Goal: Task Accomplishment & Management: Use online tool/utility

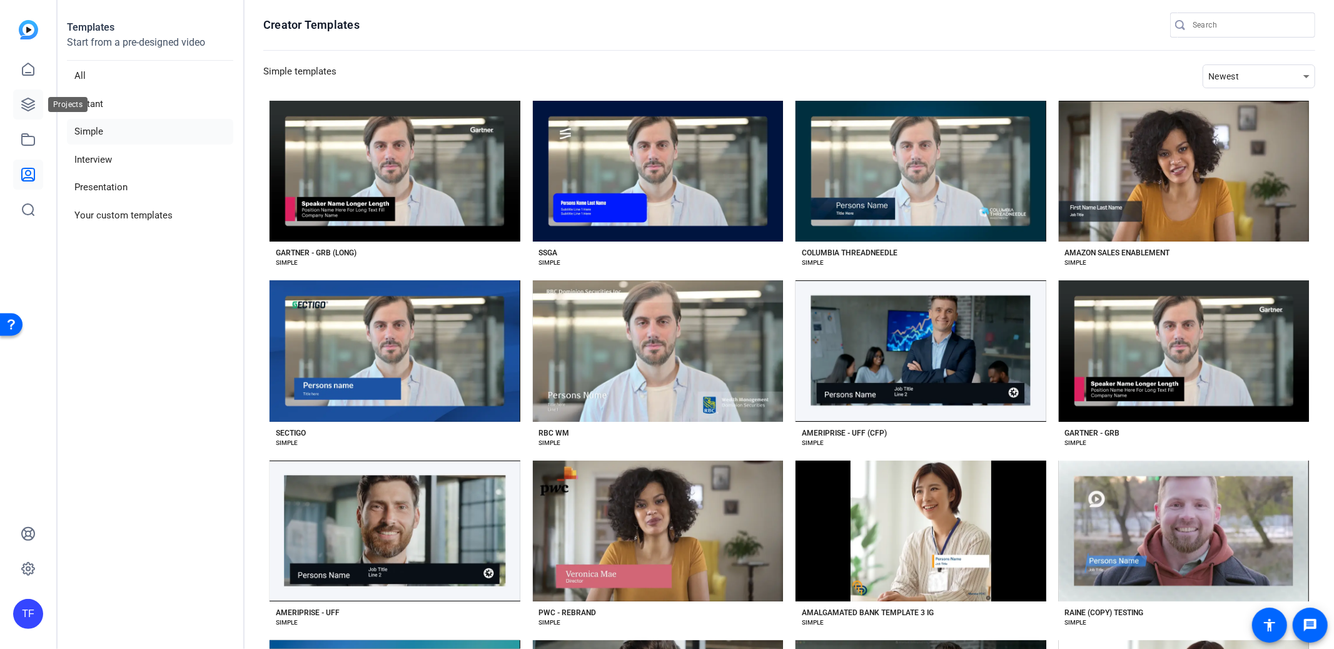
click at [33, 98] on icon at bounding box center [28, 104] width 15 height 15
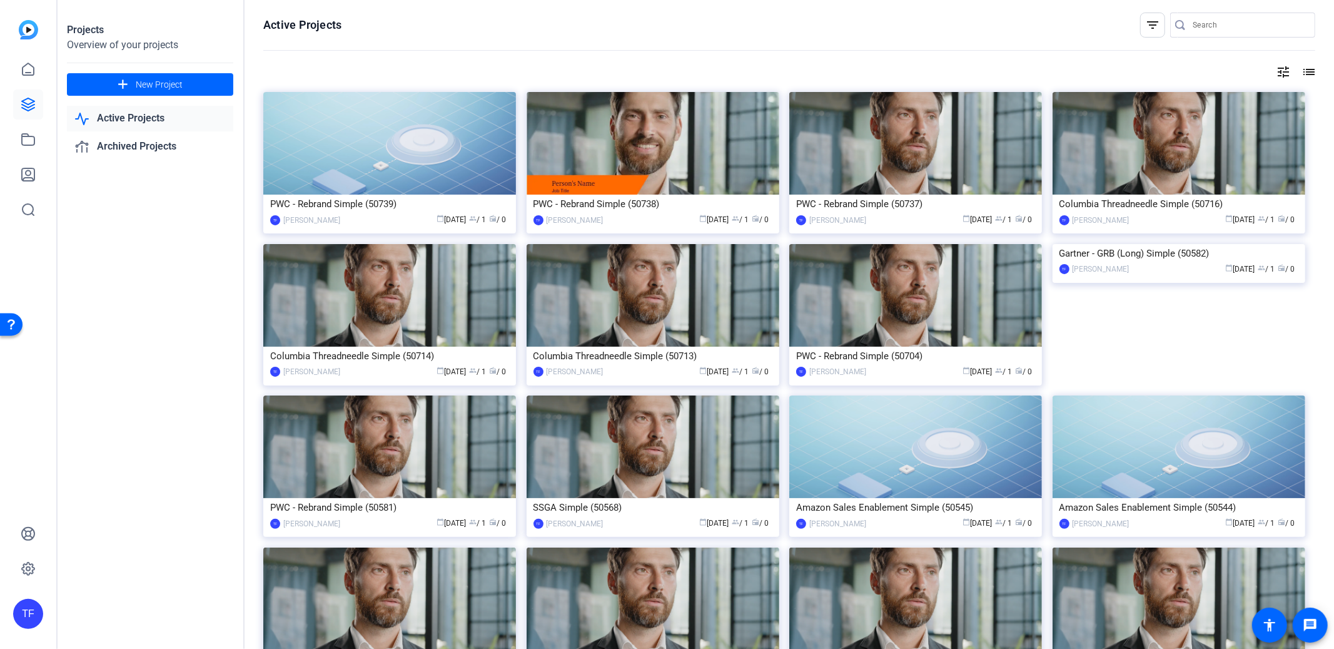
click at [1205, 31] on input "Search" at bounding box center [1249, 25] width 113 height 15
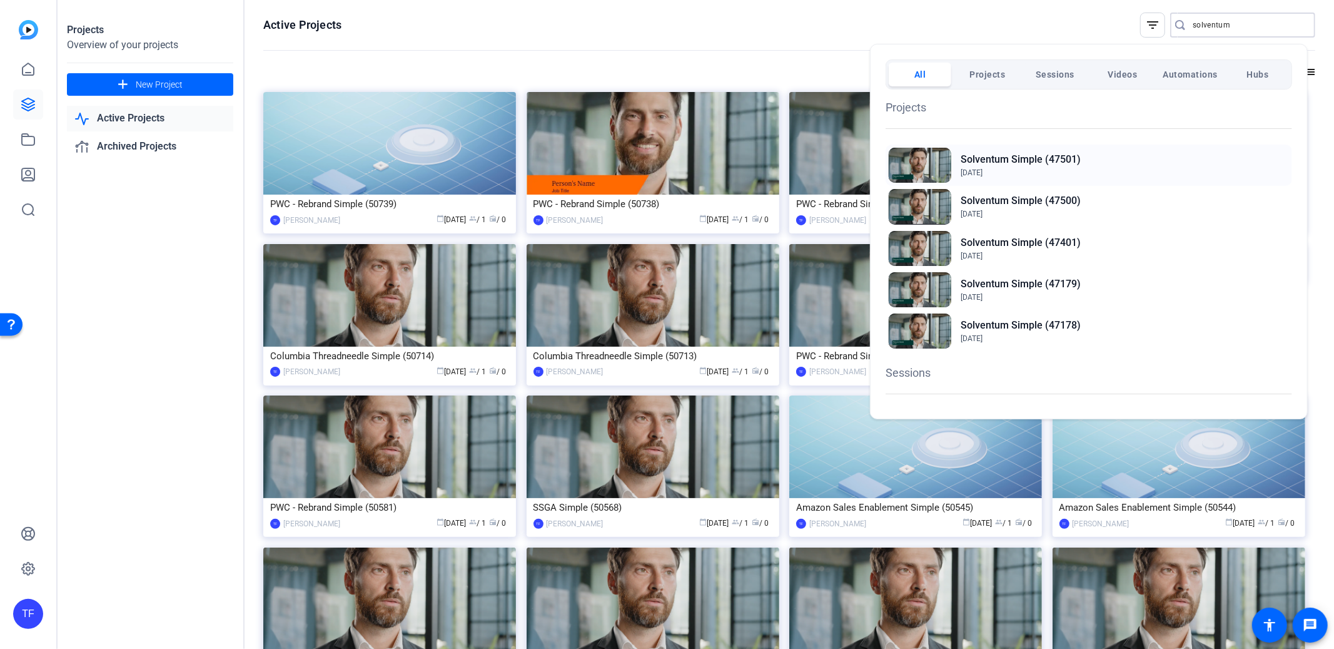
type input "solventum"
click at [1023, 166] on h2 "Solventum Simple (47501)" at bounding box center [1021, 159] width 120 height 15
drag, startPoint x: 131, startPoint y: 275, endPoint x: 68, endPoint y: 189, distance: 106.6
click at [131, 275] on div at bounding box center [667, 324] width 1334 height 649
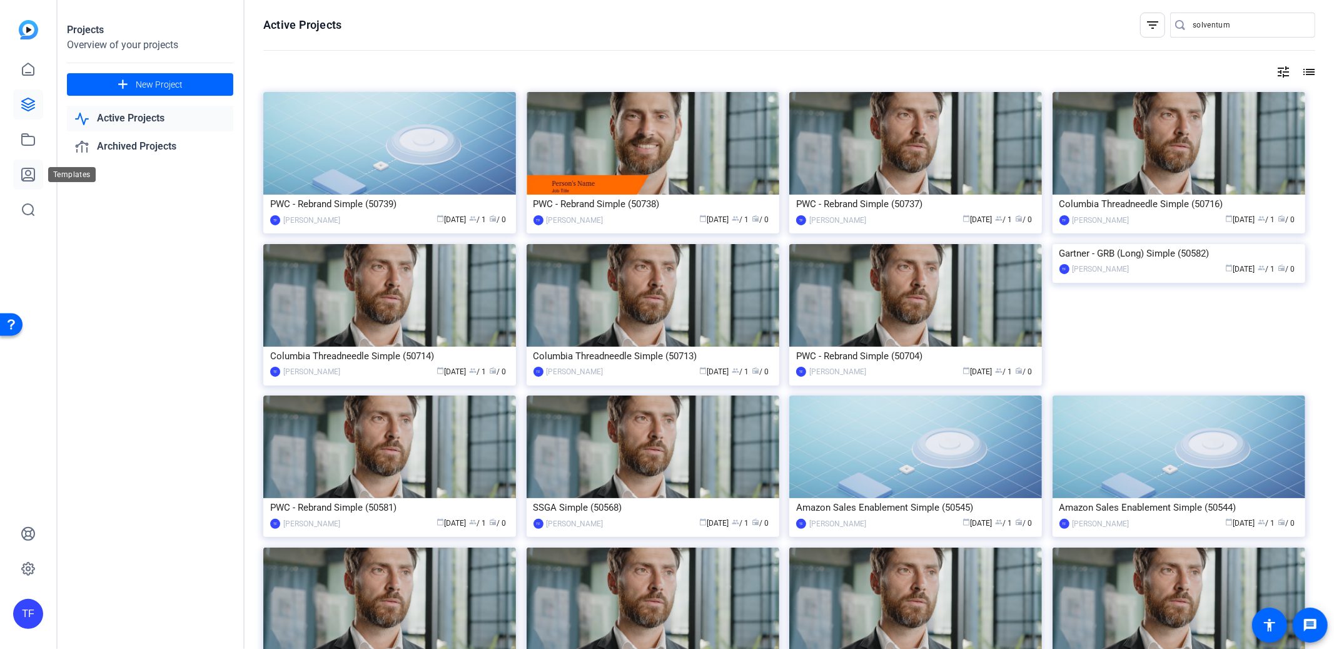
click at [23, 169] on icon at bounding box center [28, 174] width 15 height 15
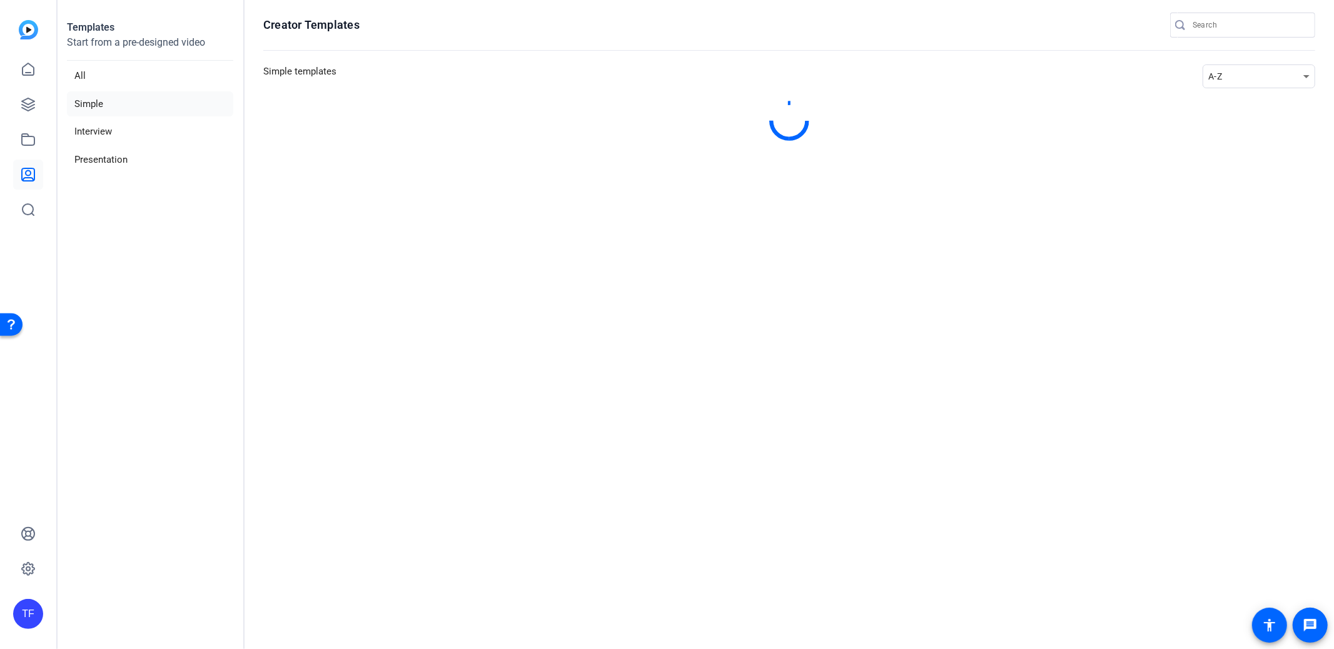
click at [1220, 80] on div "A-Z" at bounding box center [1255, 76] width 95 height 15
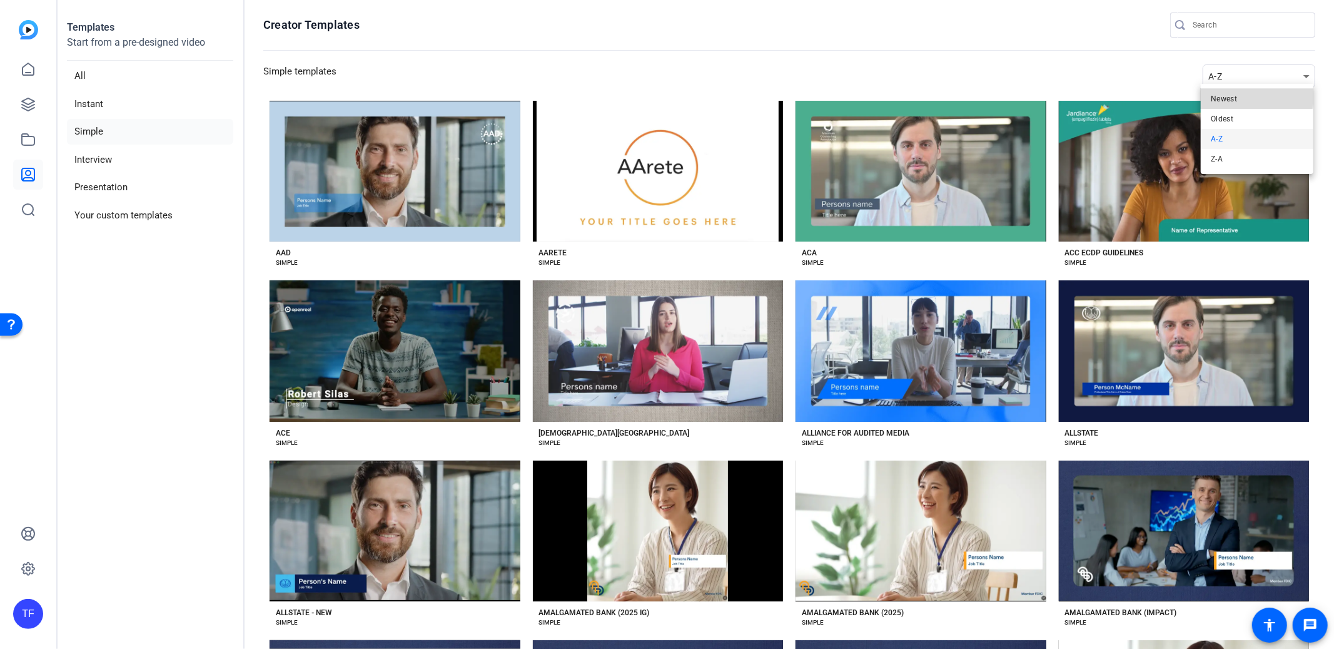
click at [1251, 94] on mat-option "Newest" at bounding box center [1257, 99] width 113 height 20
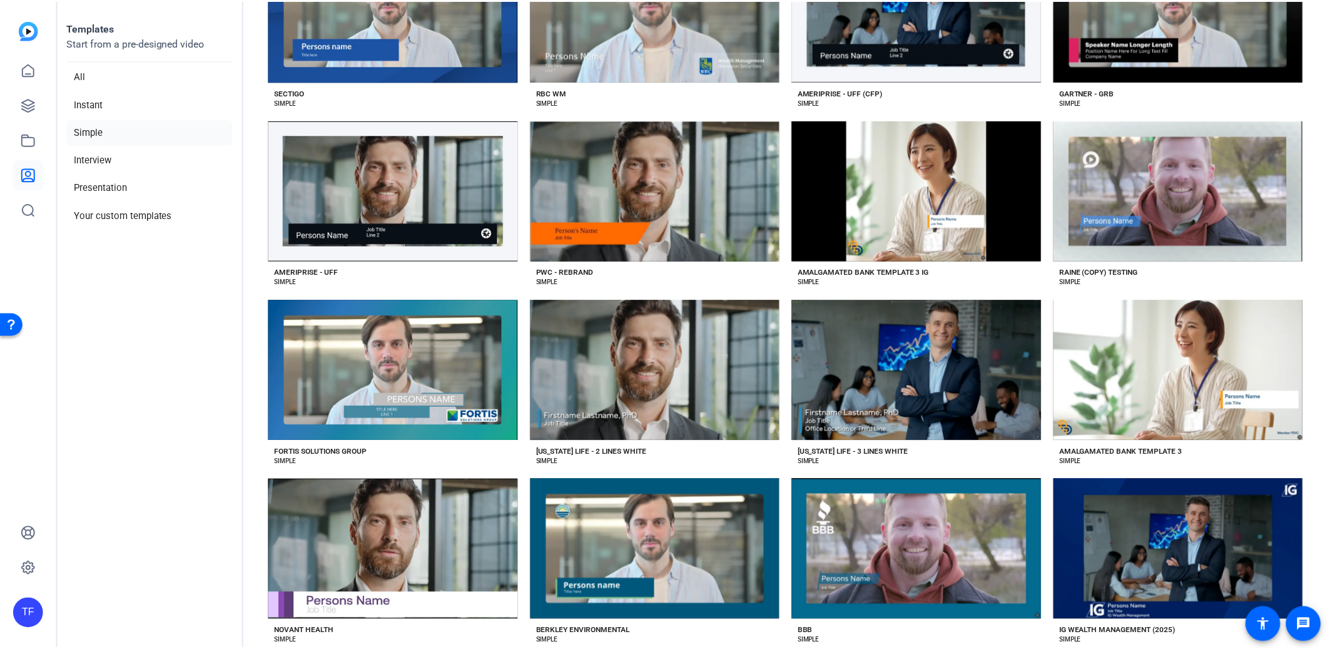
scroll to position [516, 0]
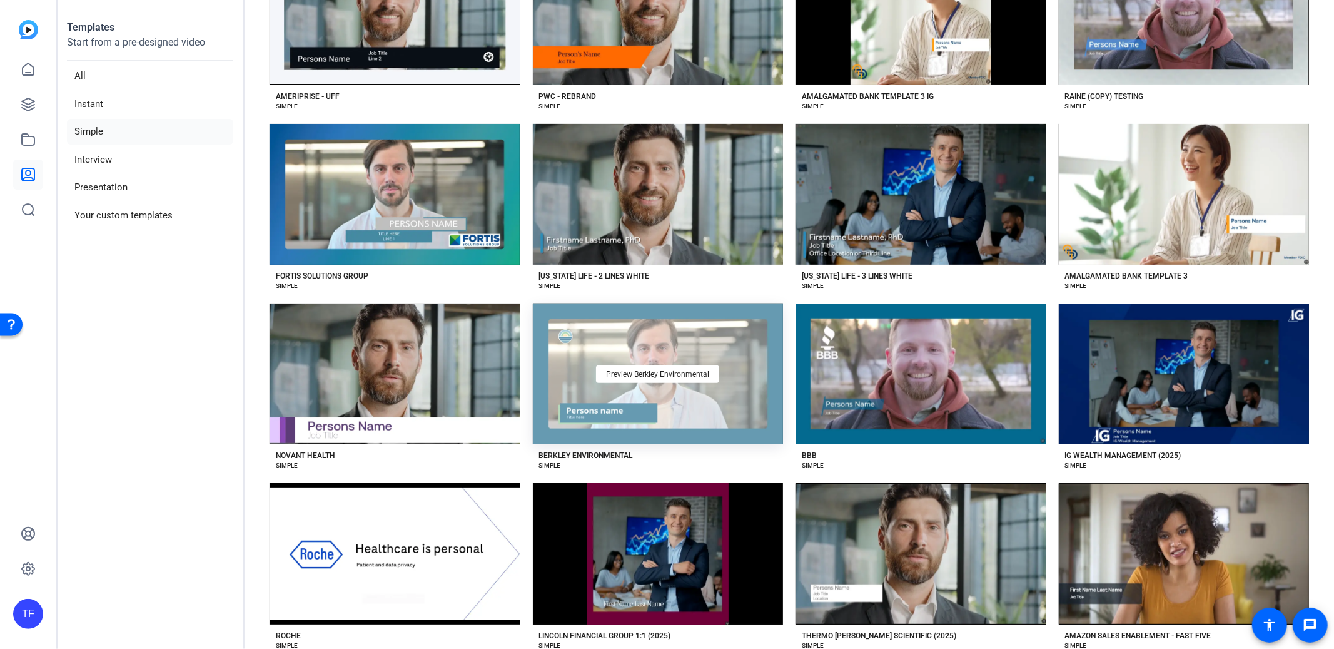
click at [664, 395] on div "Preview Berkley Environmental" at bounding box center [658, 373] width 251 height 141
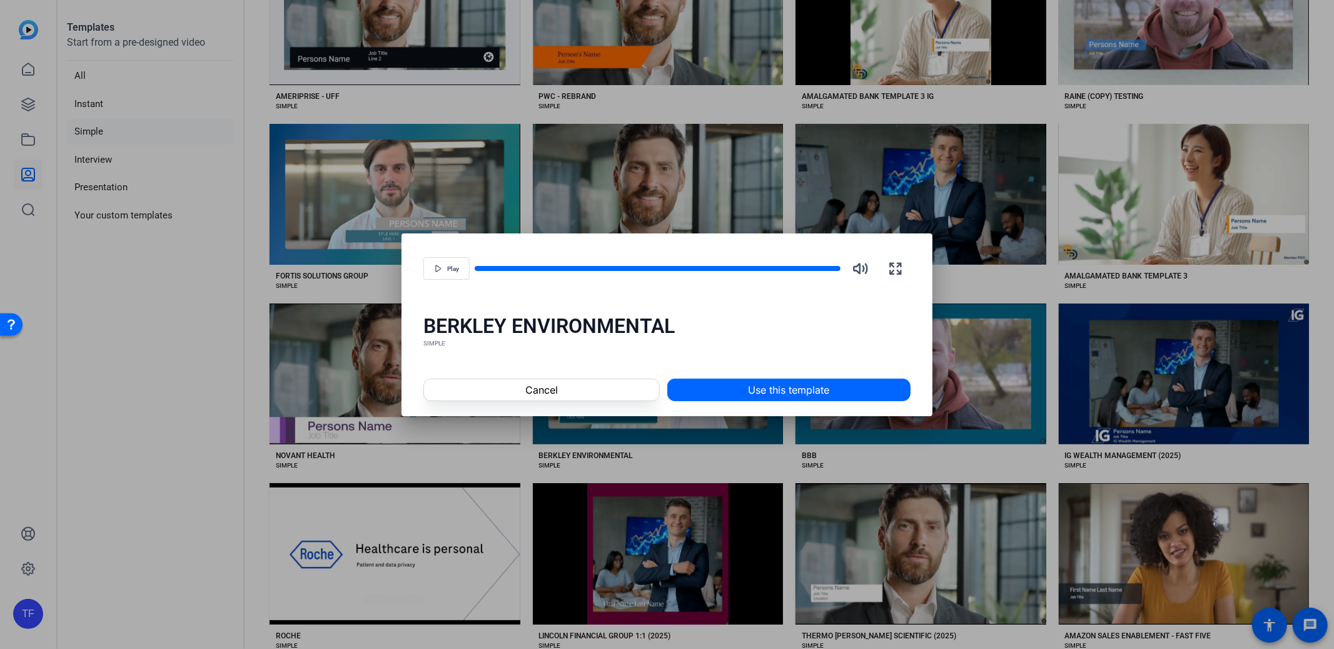
scroll to position [514, 0]
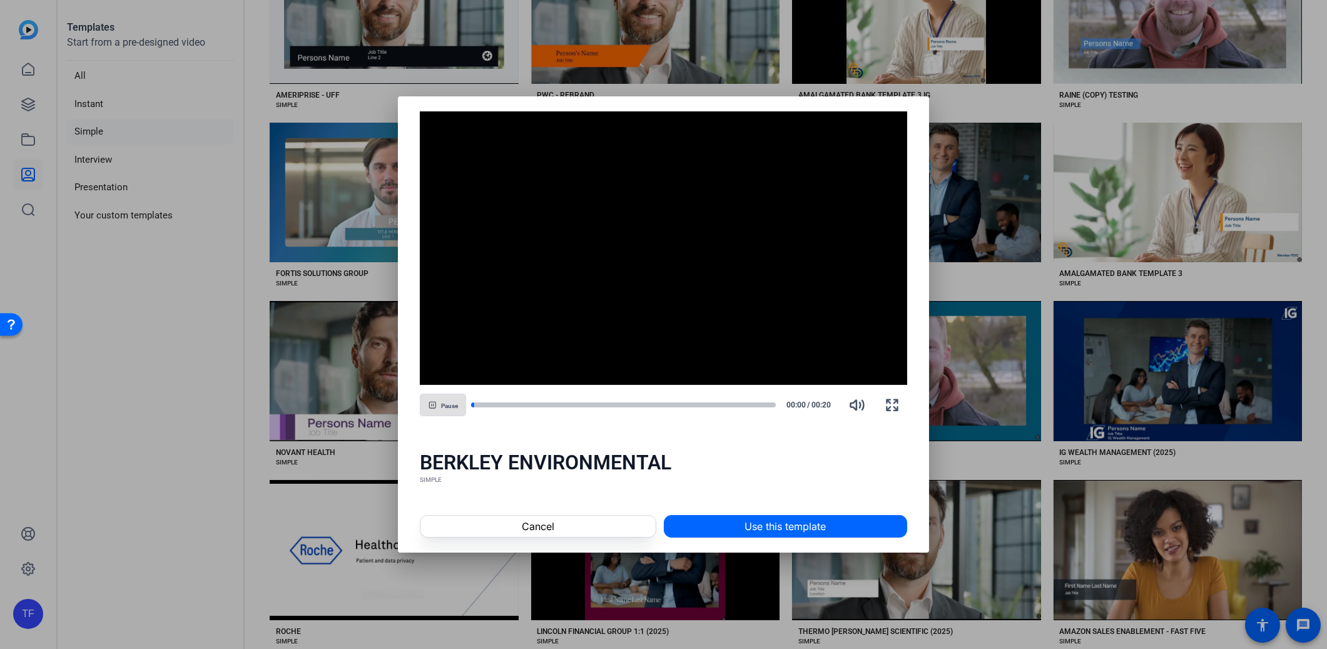
click at [870, 527] on span at bounding box center [785, 526] width 242 height 30
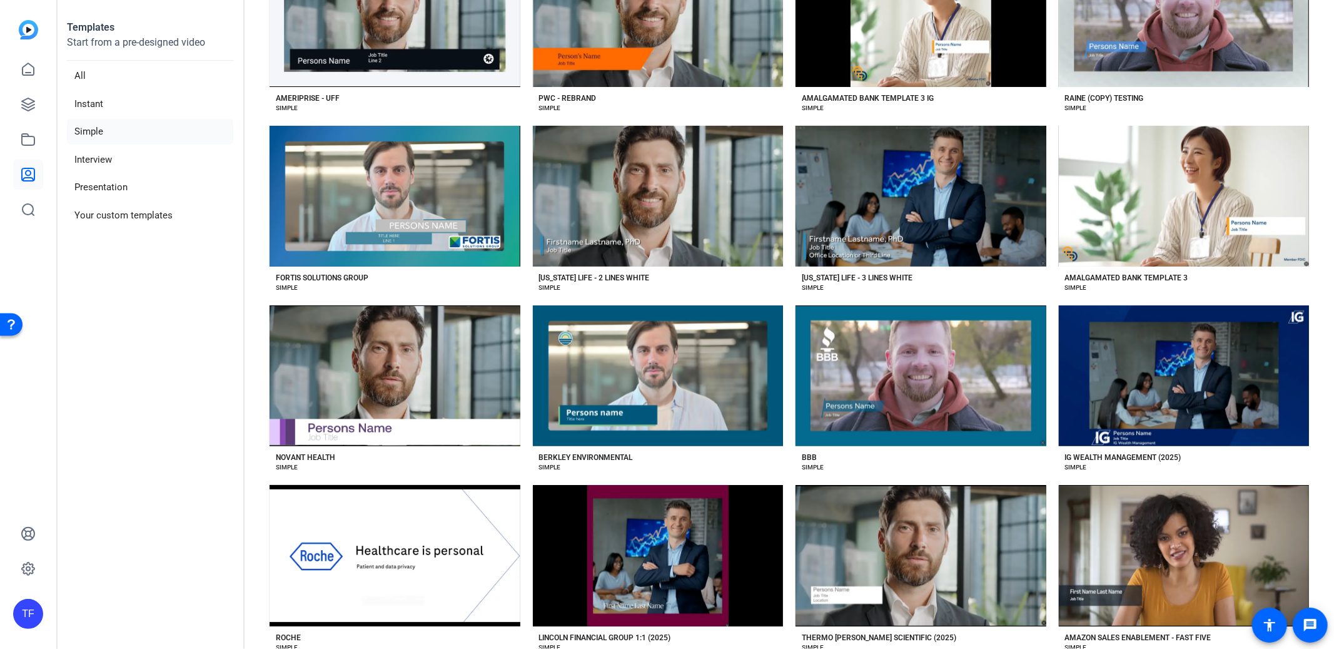
scroll to position [516, 0]
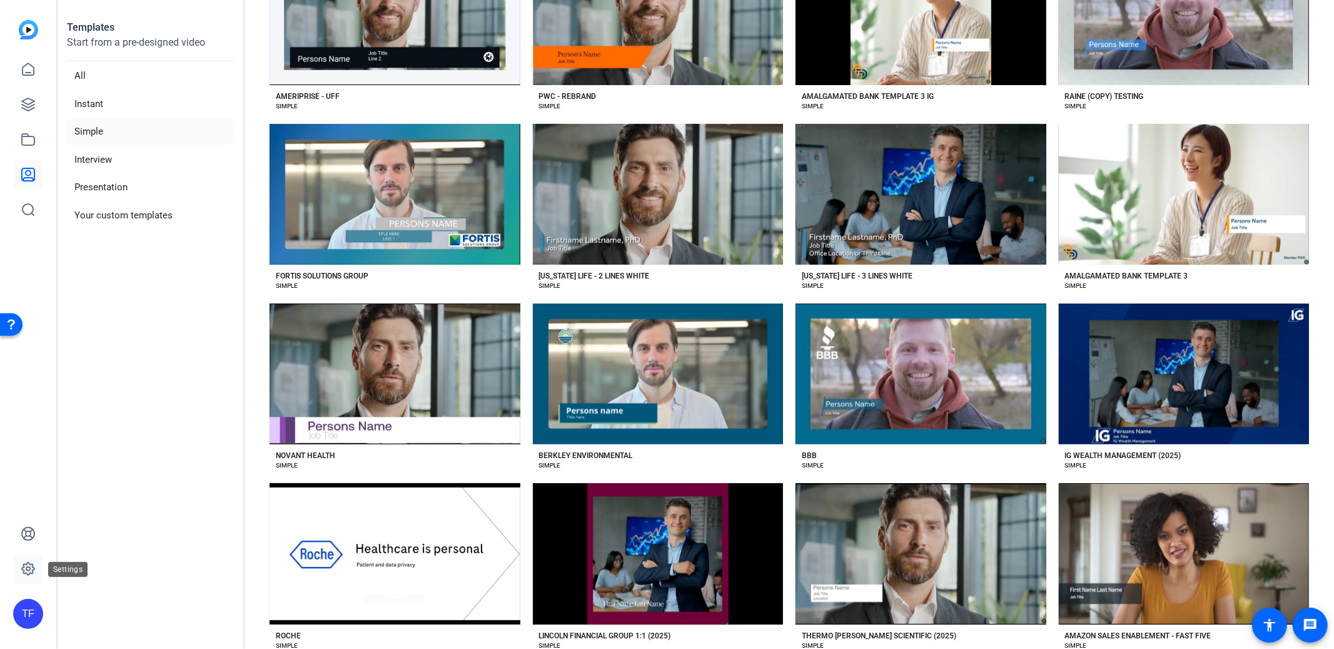
click at [29, 566] on icon at bounding box center [28, 568] width 15 height 15
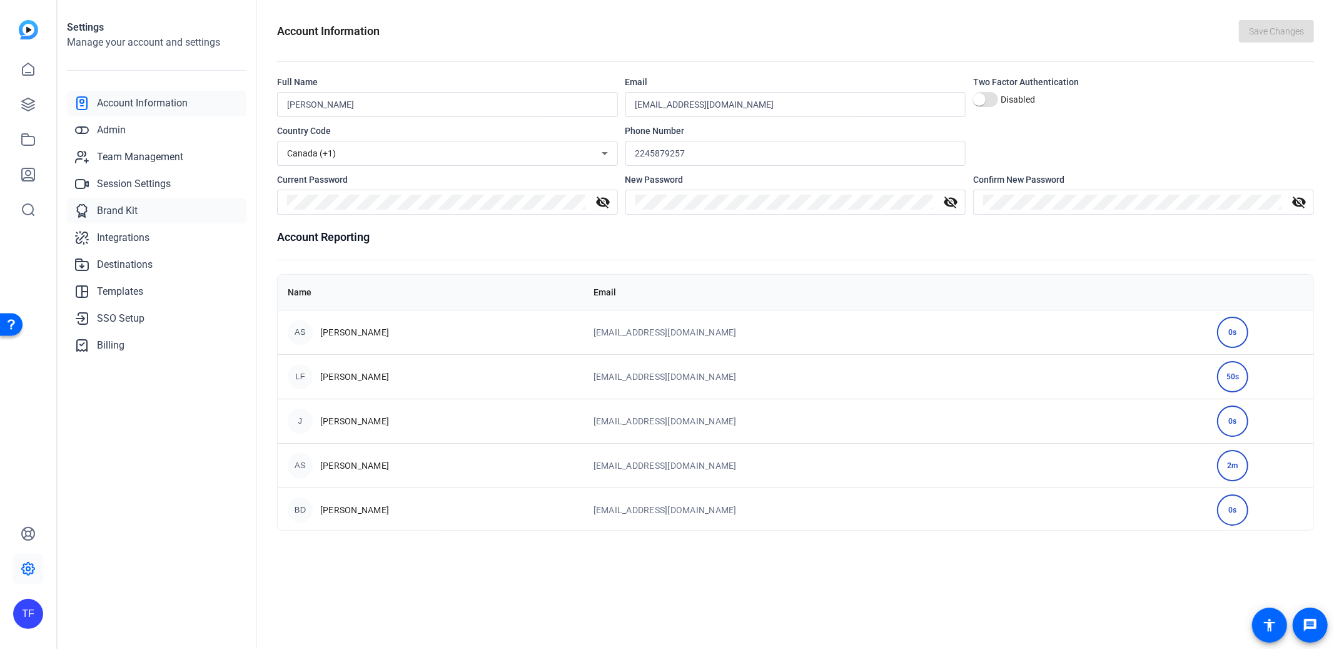
click at [116, 205] on span "Brand Kit" at bounding box center [117, 210] width 41 height 15
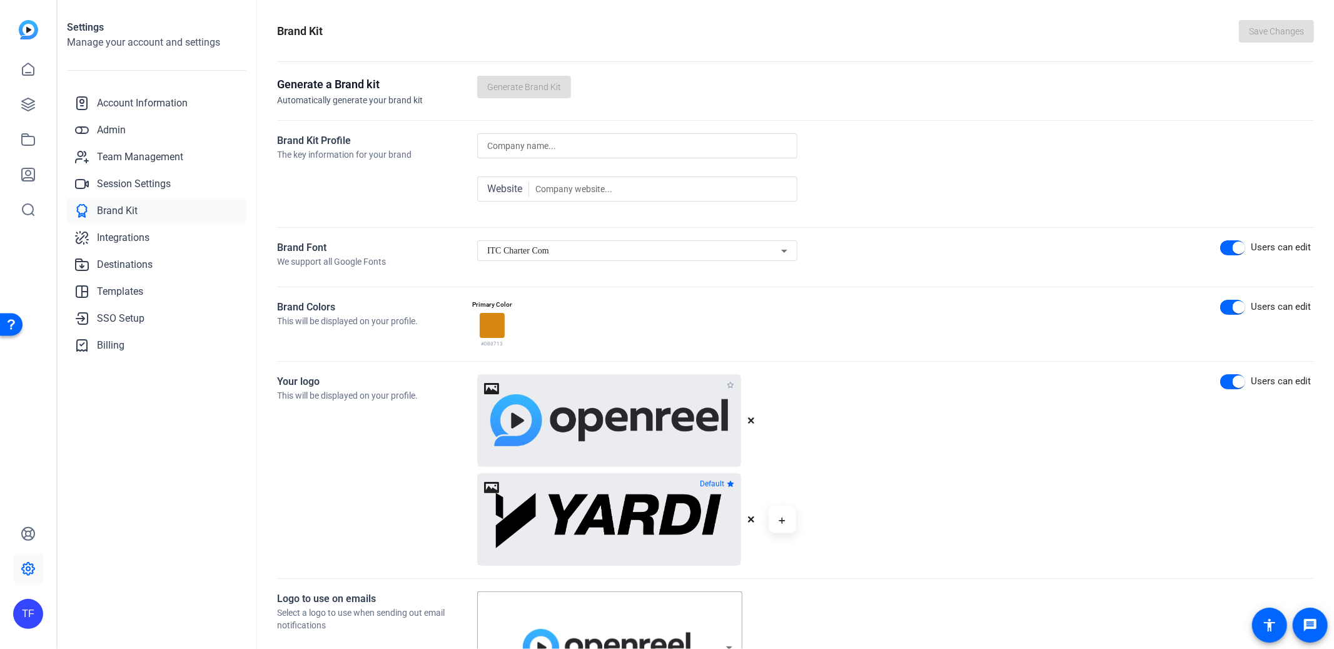
click at [524, 246] on span "ITC Charter Com" at bounding box center [518, 250] width 62 height 9
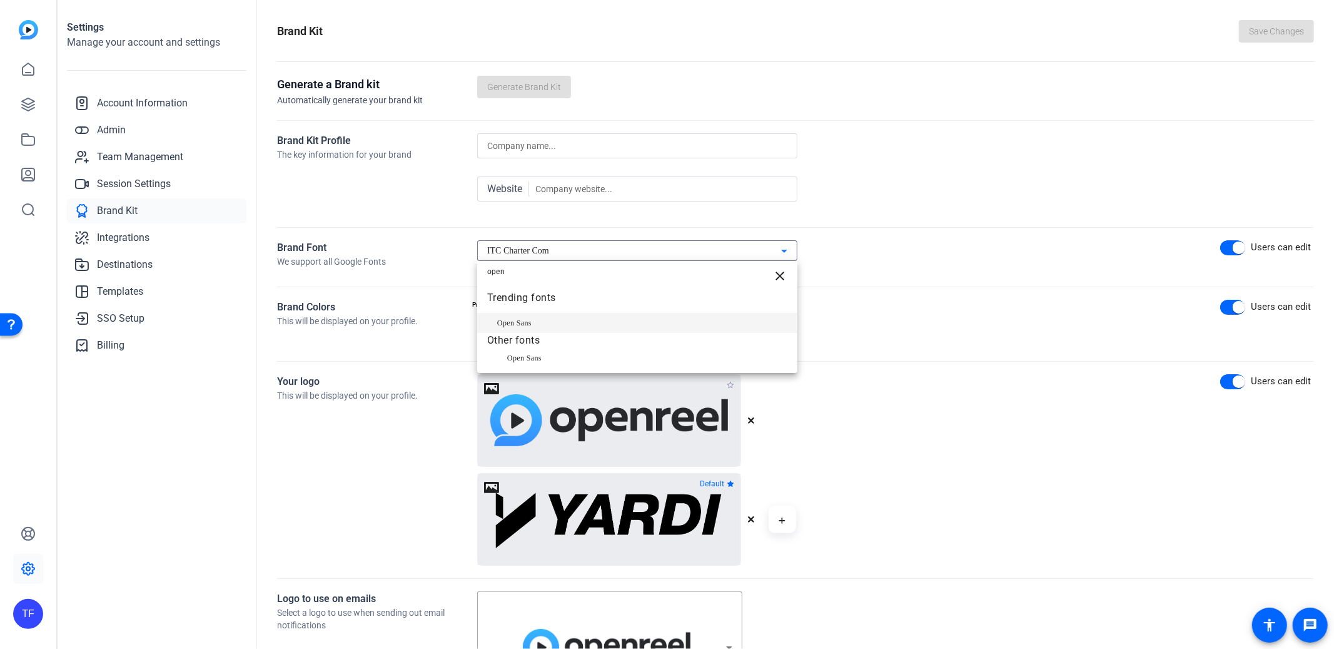
type input "open"
click at [522, 327] on span "Open Sans" at bounding box center [514, 322] width 34 height 15
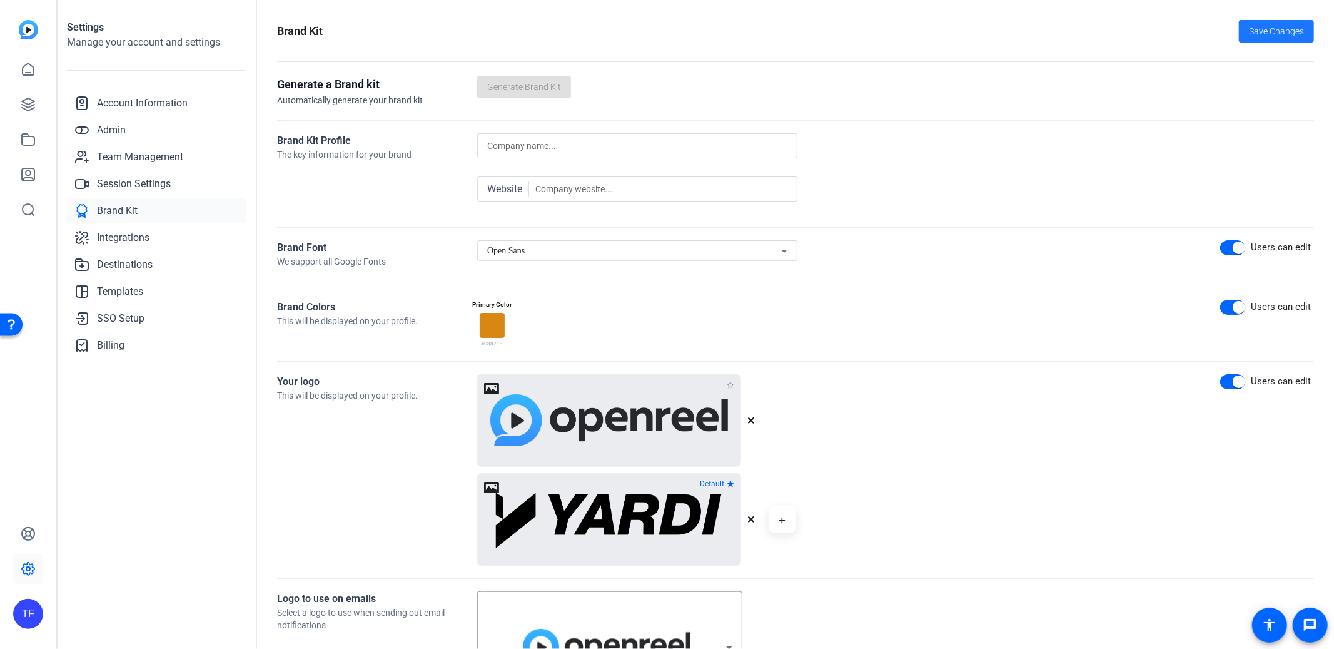
click at [1280, 29] on span "Save Changes" at bounding box center [1276, 31] width 55 height 13
click at [21, 168] on icon at bounding box center [28, 174] width 15 height 15
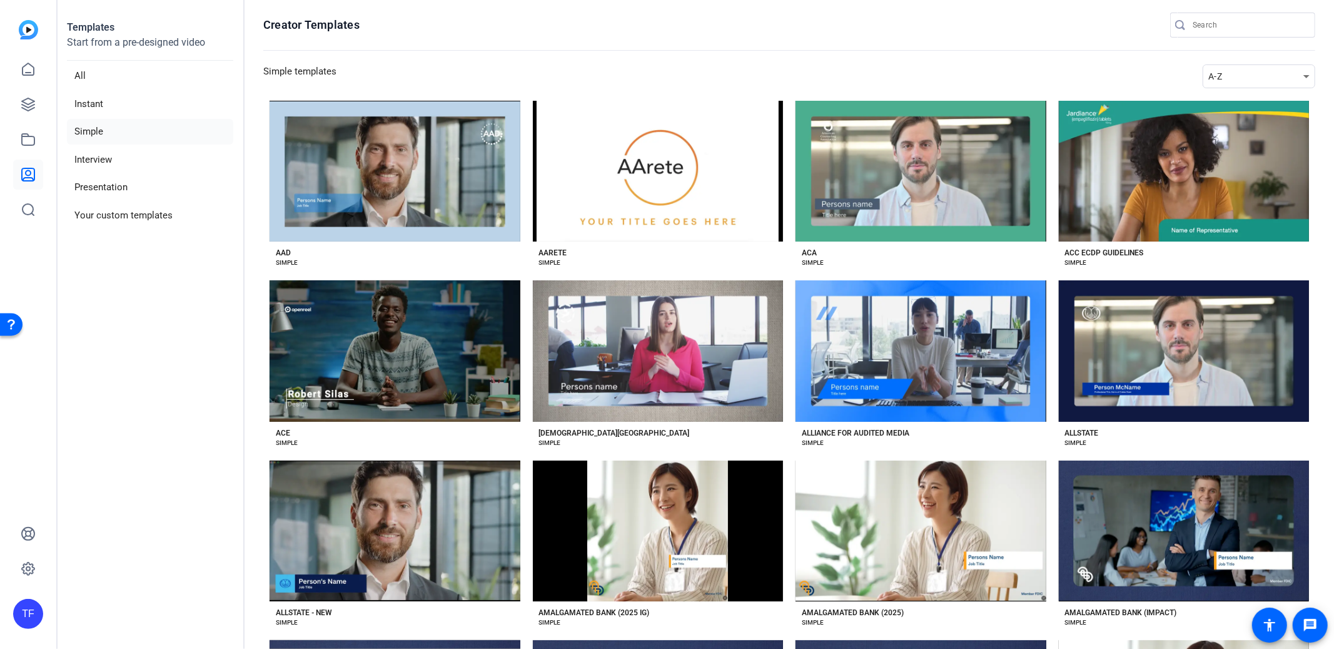
click at [1258, 69] on div "A-Z" at bounding box center [1255, 76] width 95 height 15
click at [1246, 94] on mat-option "Newest" at bounding box center [1257, 99] width 113 height 20
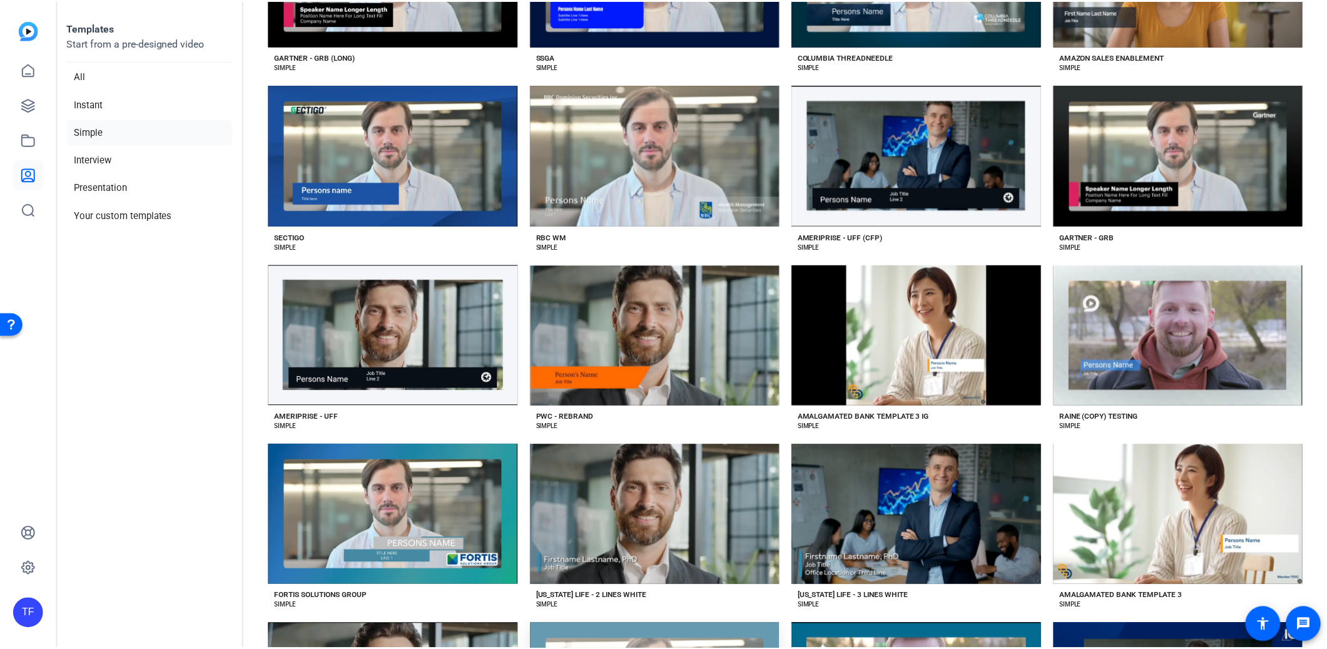
scroll to position [457, 0]
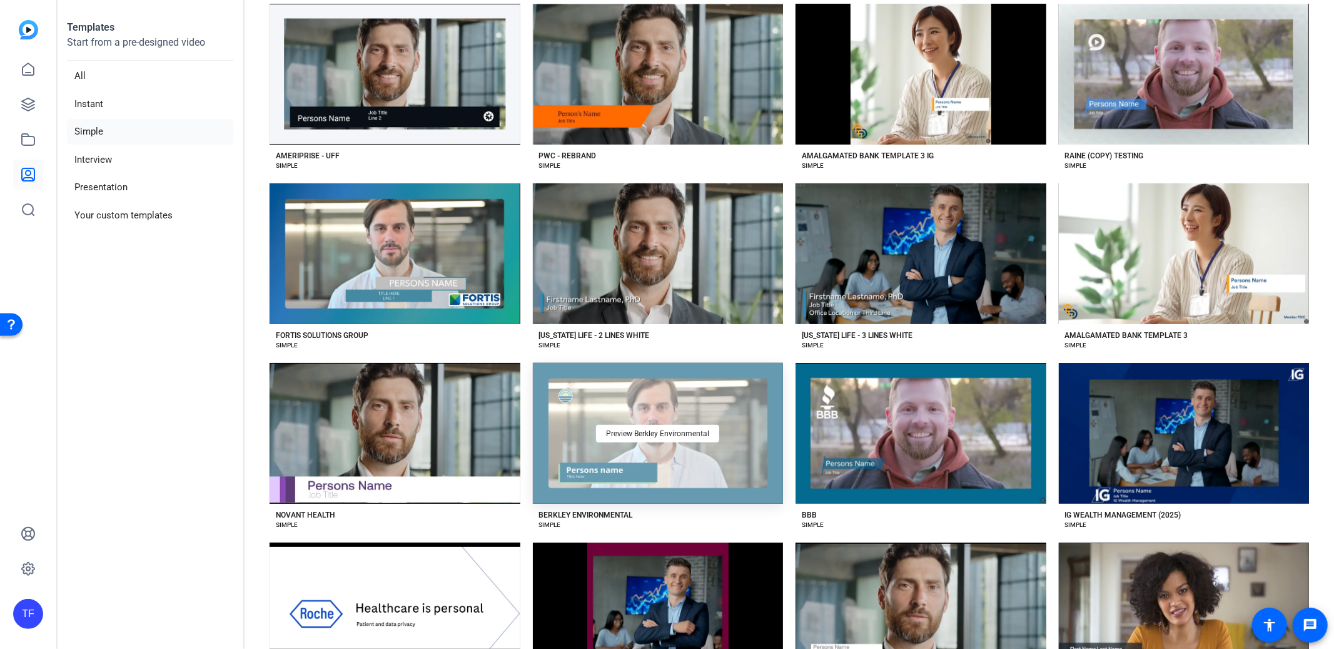
click at [659, 457] on div "Preview Berkley Environmental" at bounding box center [658, 433] width 251 height 141
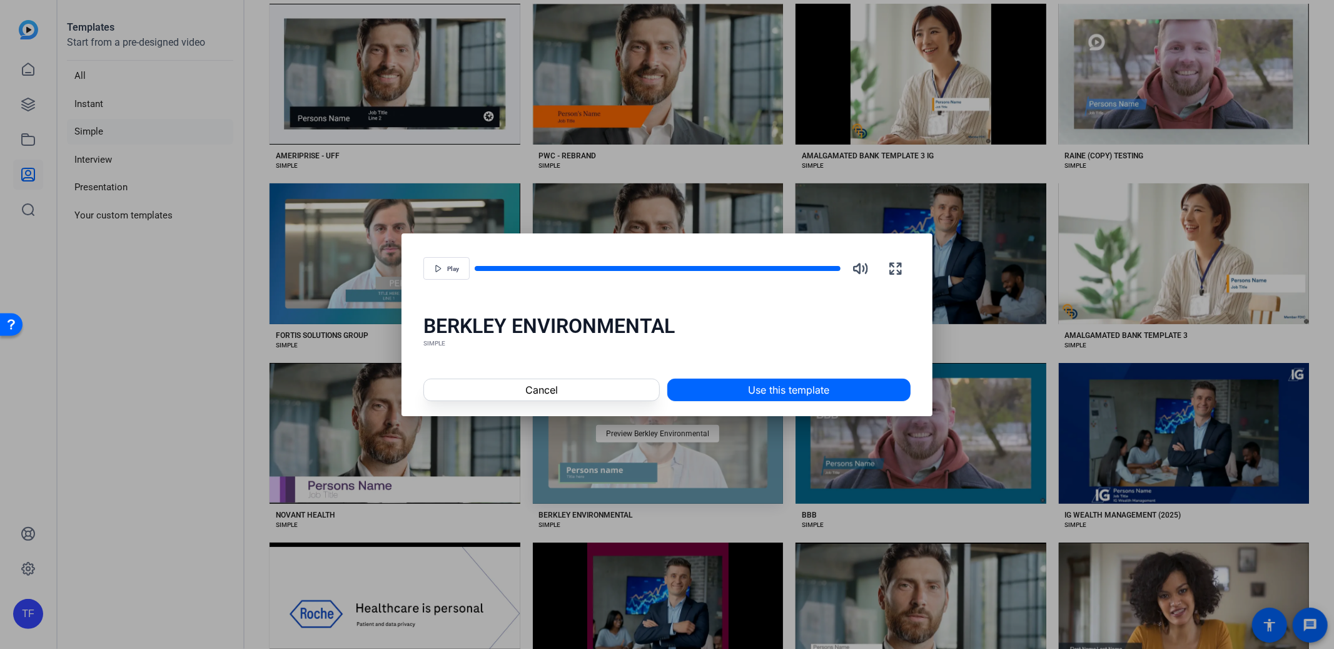
scroll to position [454, 0]
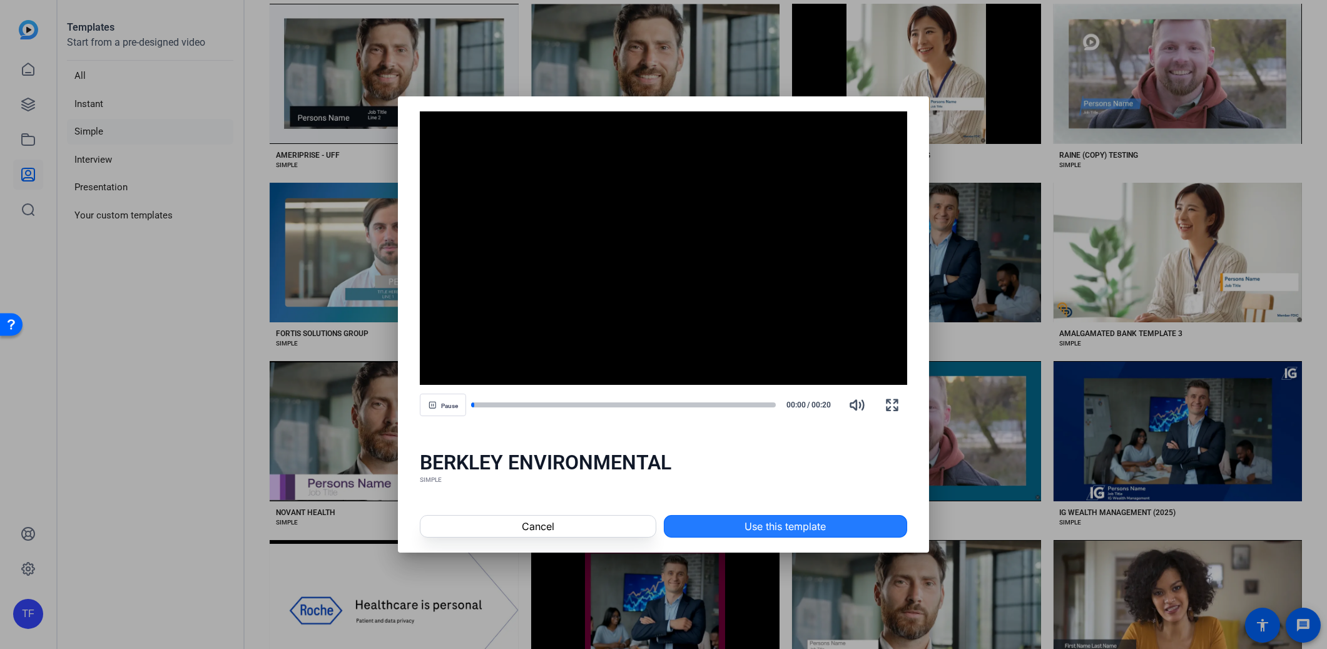
click at [759, 512] on span at bounding box center [785, 526] width 242 height 30
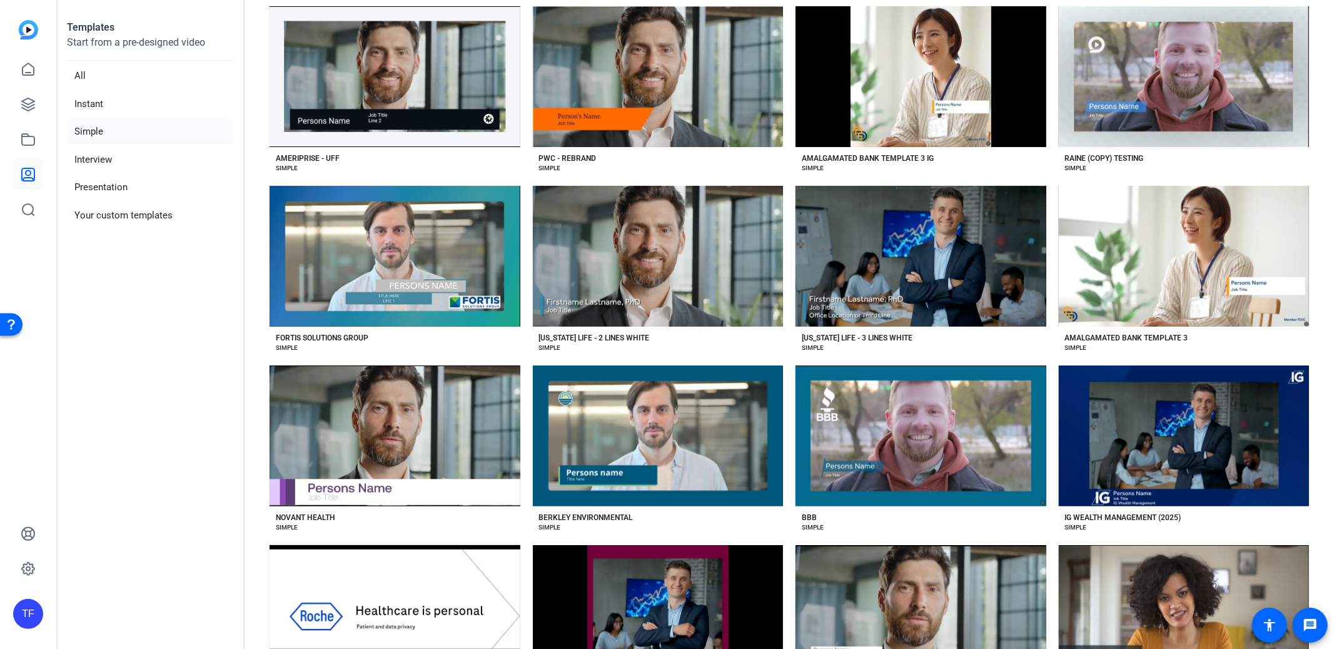
scroll to position [457, 0]
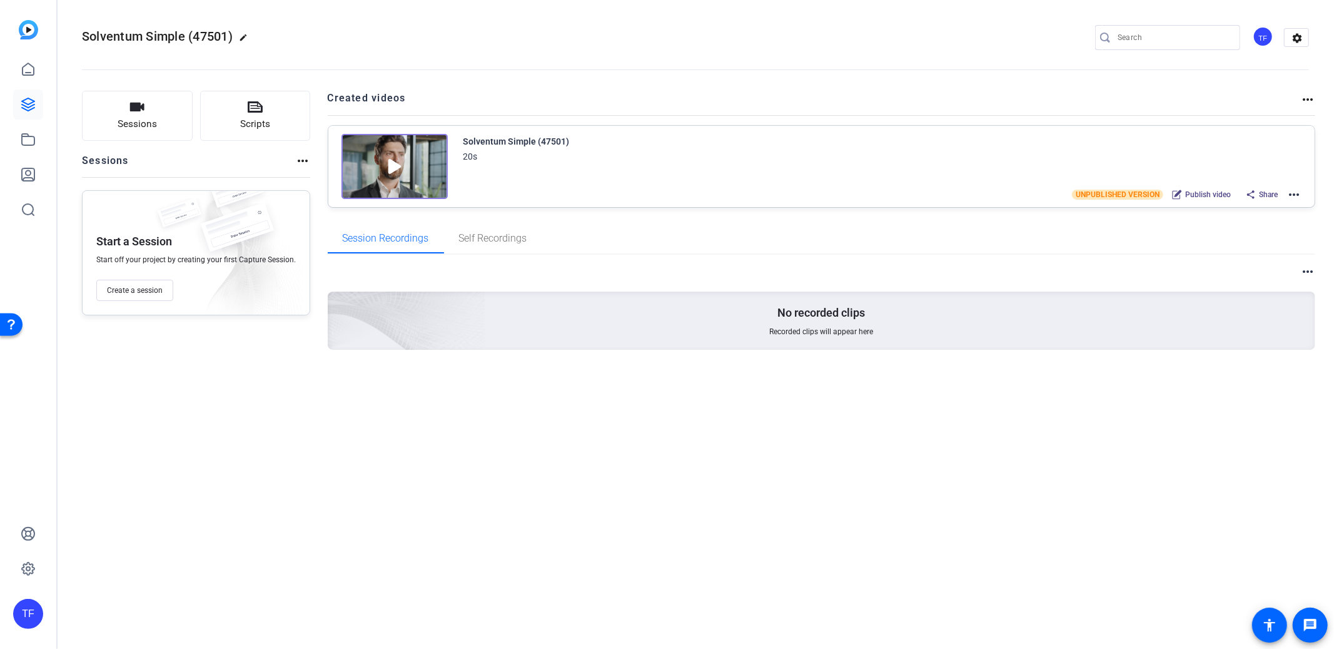
click at [1292, 193] on mat-icon "more_horiz" at bounding box center [1294, 194] width 15 height 15
click at [1262, 208] on span "Edit in Creator" at bounding box center [1248, 208] width 87 height 15
click at [1299, 193] on mat-icon "more_horiz" at bounding box center [1294, 194] width 15 height 15
click at [1238, 205] on span "Edit in Creator" at bounding box center [1248, 208] width 87 height 15
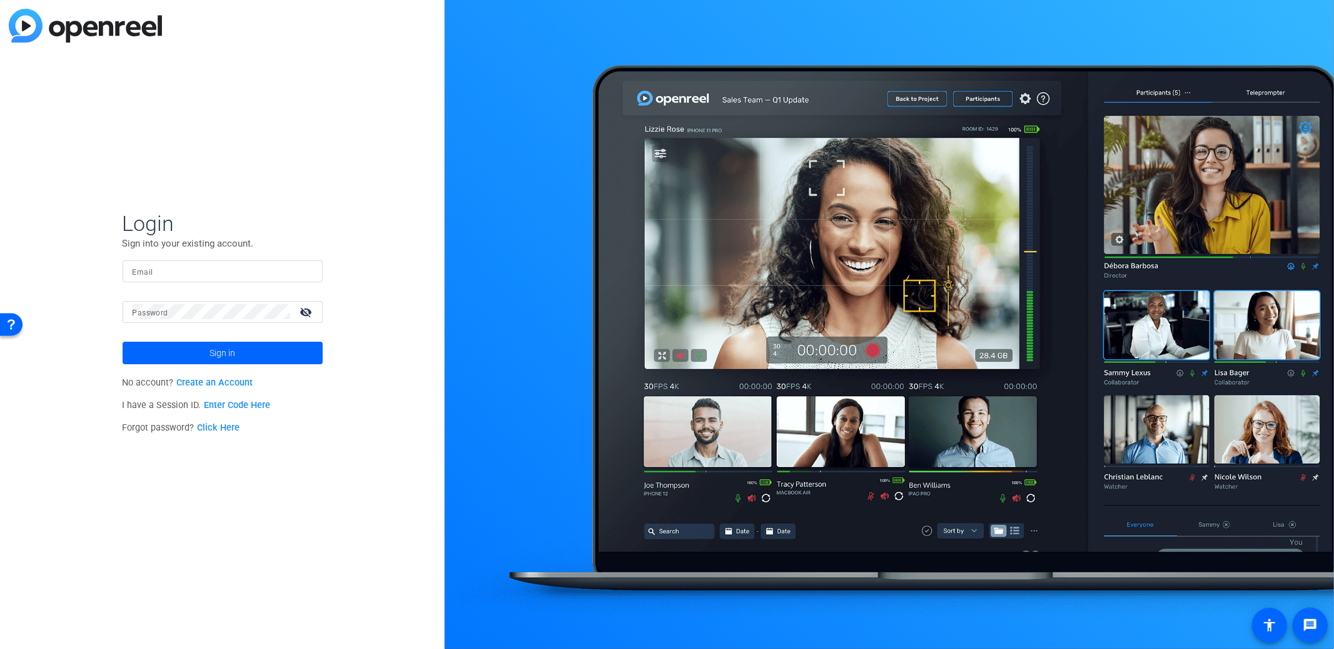
click at [233, 271] on input "Email" at bounding box center [223, 270] width 180 height 15
type input "tfreeman@openreel.com"
click at [218, 362] on span "Sign in" at bounding box center [223, 352] width 26 height 31
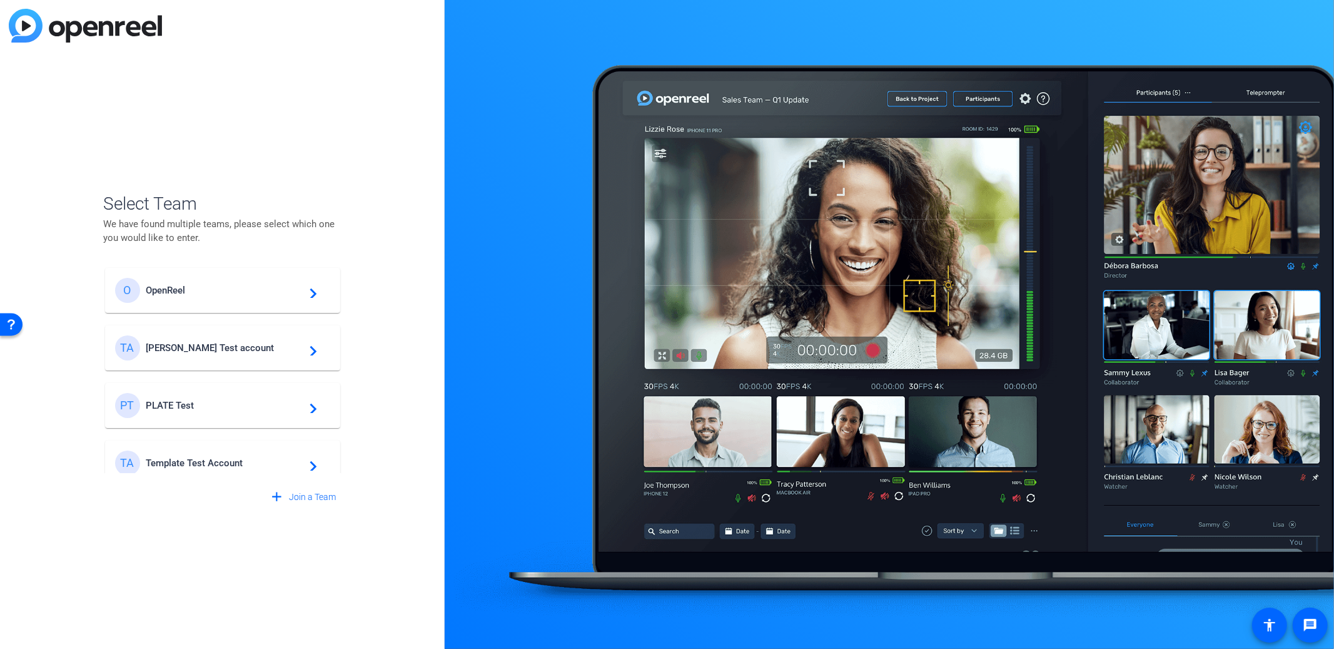
click at [213, 447] on mat-card-content "TA Template Test Account navigate_next" at bounding box center [222, 462] width 235 height 45
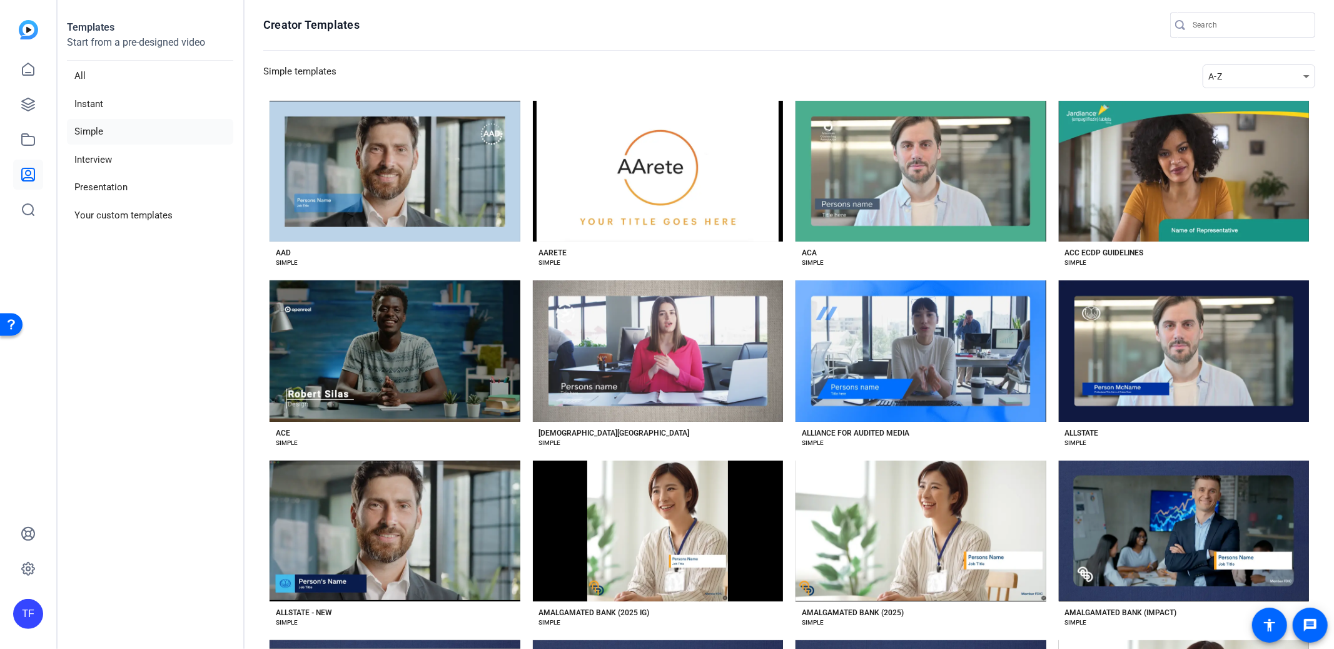
click at [1249, 71] on div "A-Z" at bounding box center [1255, 76] width 95 height 15
click at [1235, 93] on span "Newest" at bounding box center [1224, 98] width 26 height 15
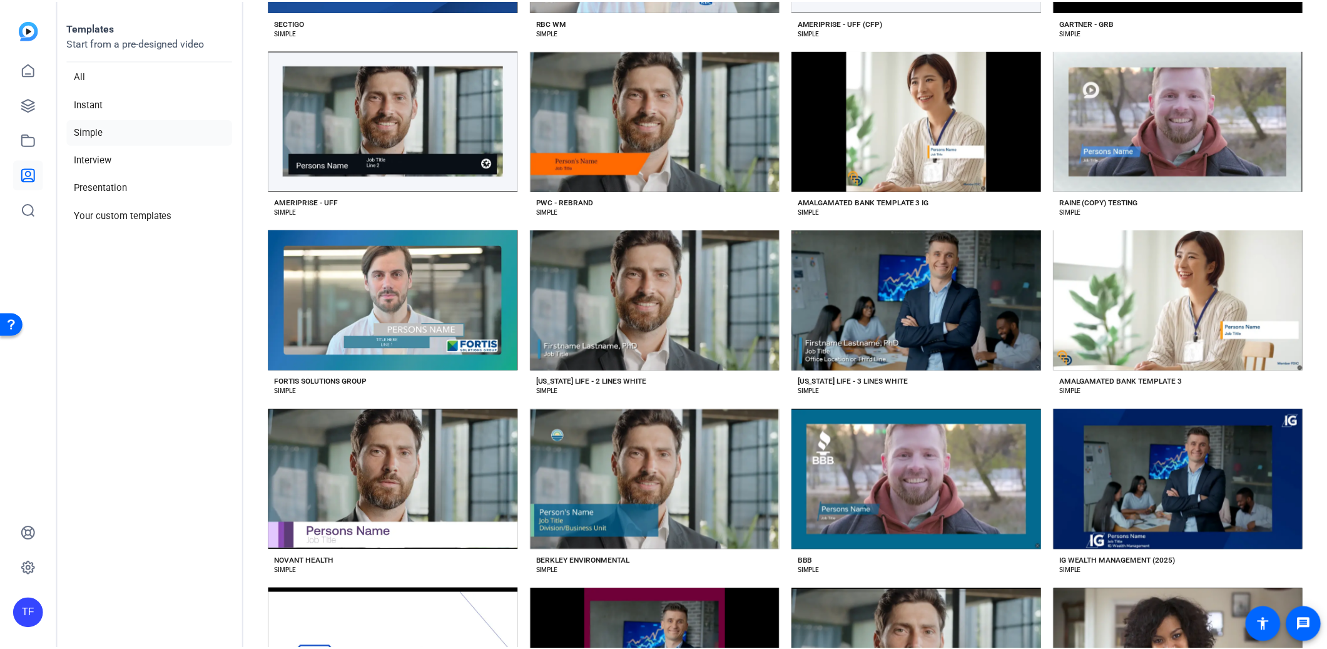
scroll to position [548, 0]
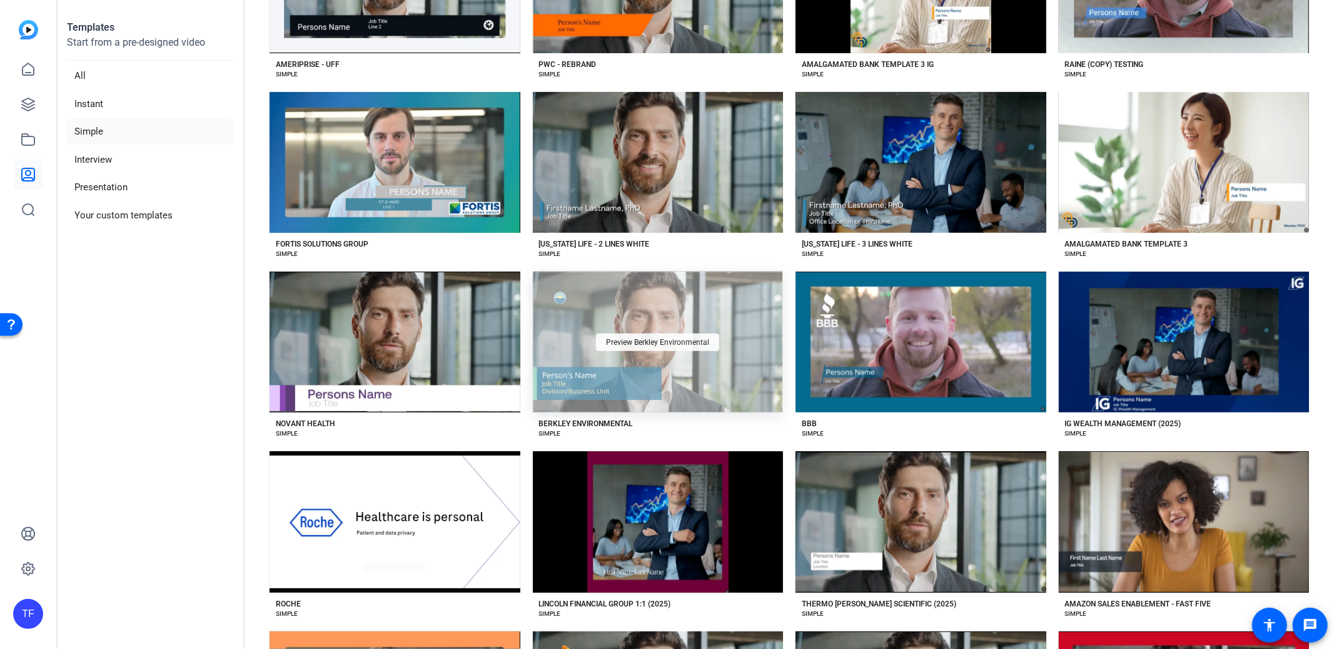
click at [632, 340] on span "Preview Berkley Environmental" at bounding box center [657, 342] width 103 height 8
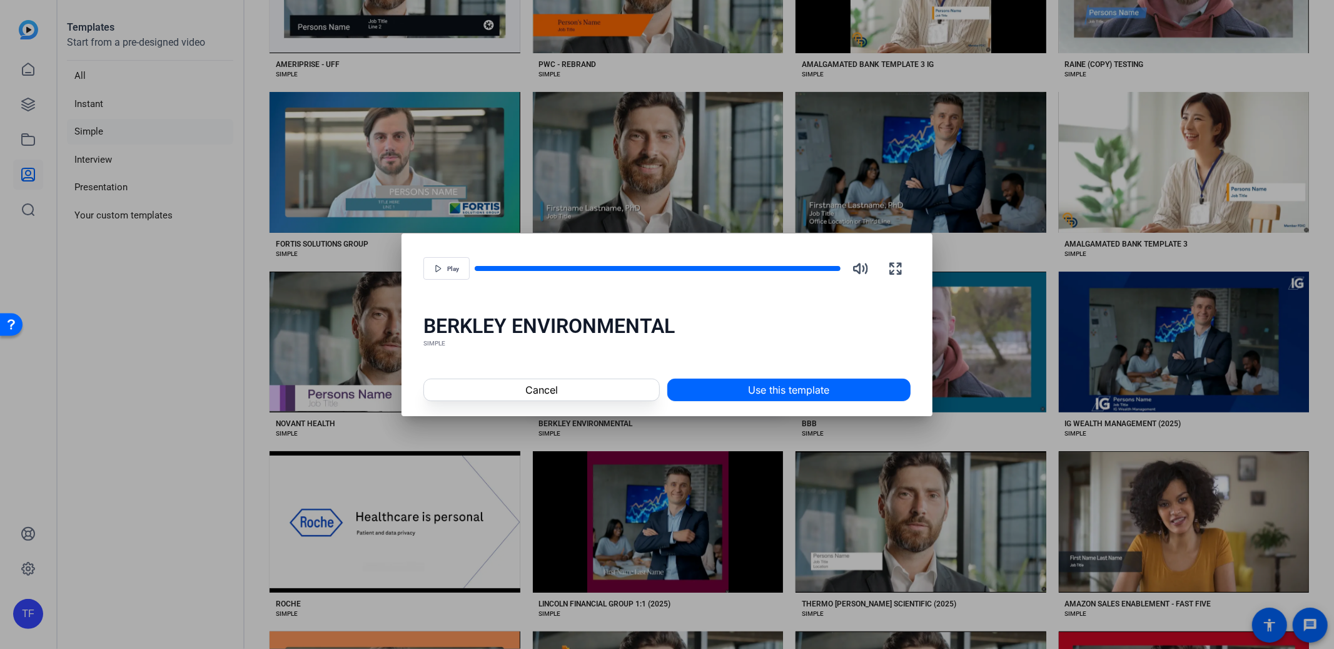
scroll to position [546, 0]
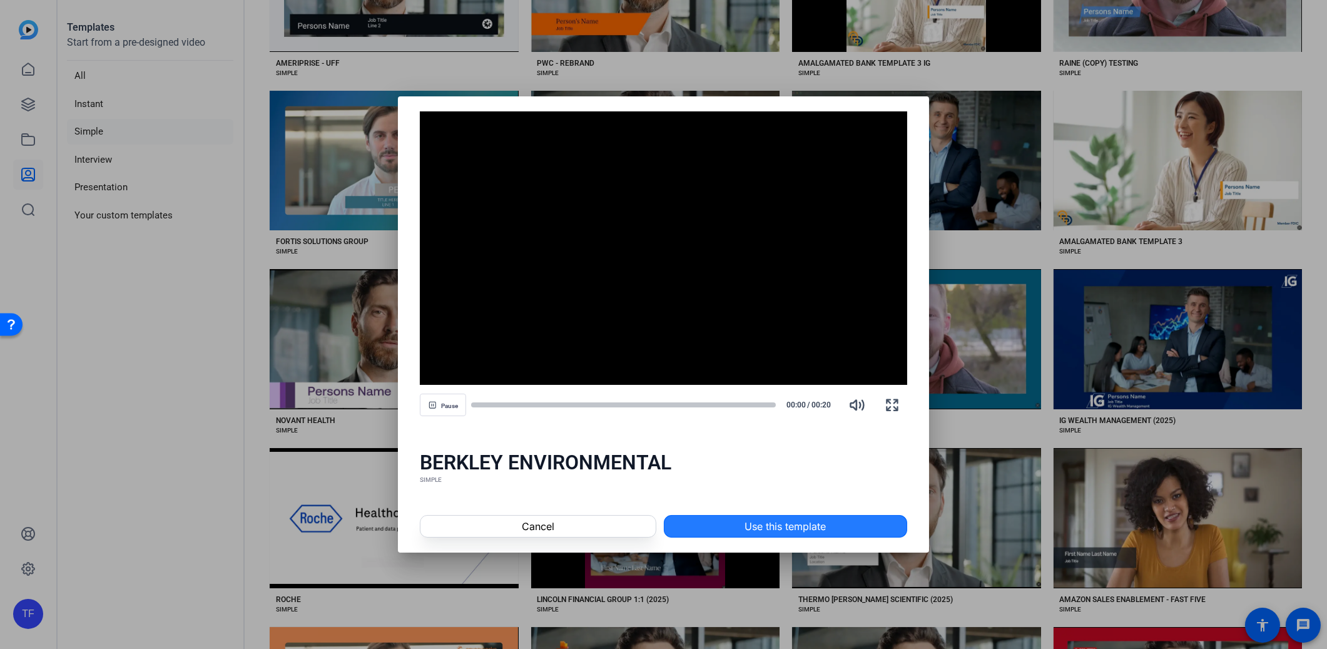
click at [795, 521] on span "Use this template" at bounding box center [784, 526] width 81 height 15
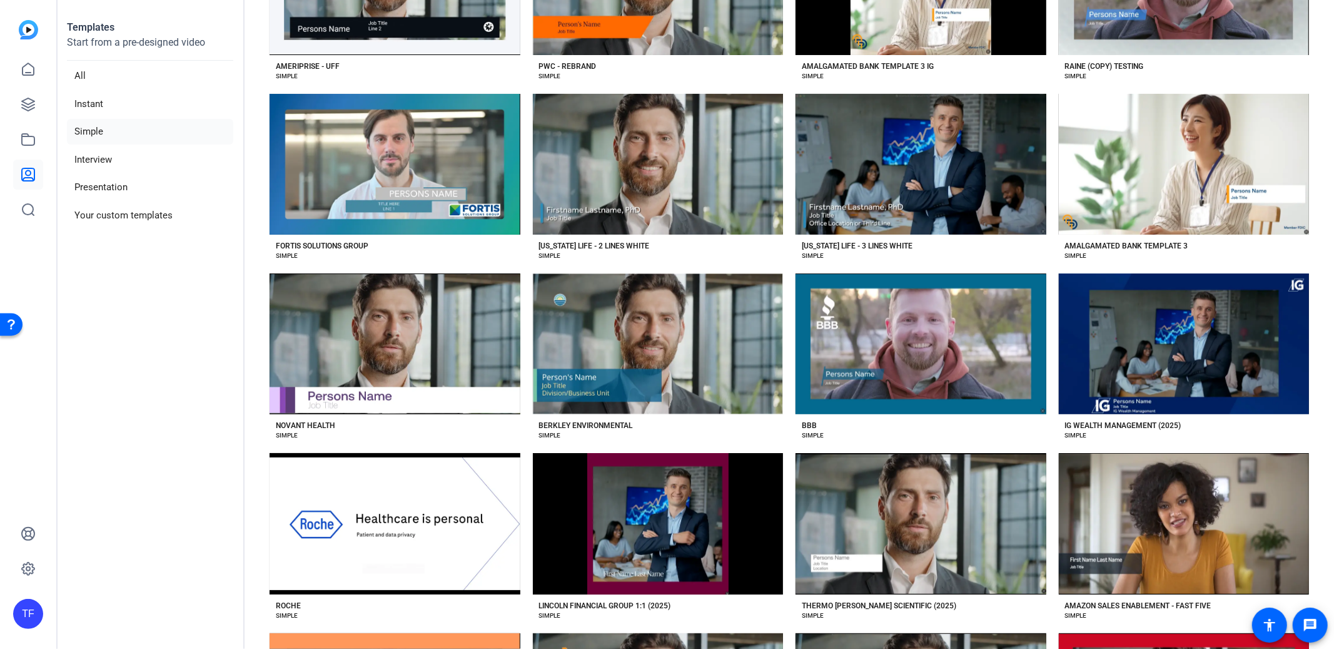
scroll to position [548, 0]
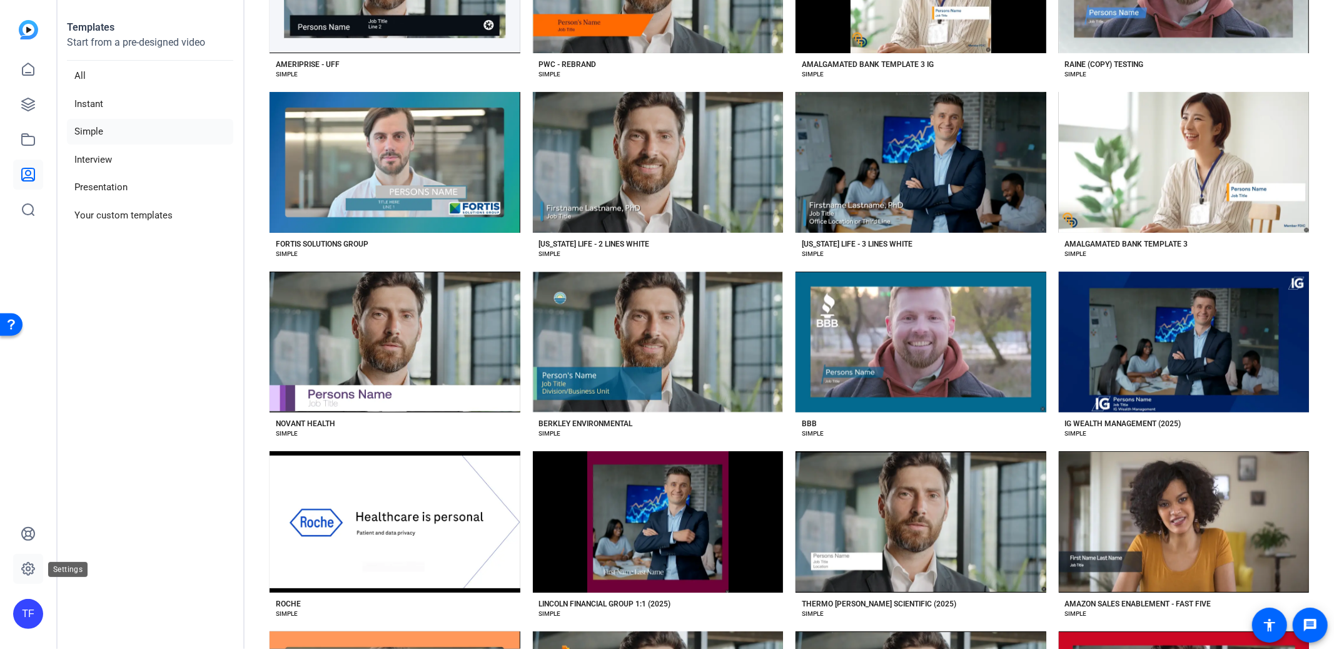
click at [32, 562] on icon at bounding box center [28, 568] width 15 height 15
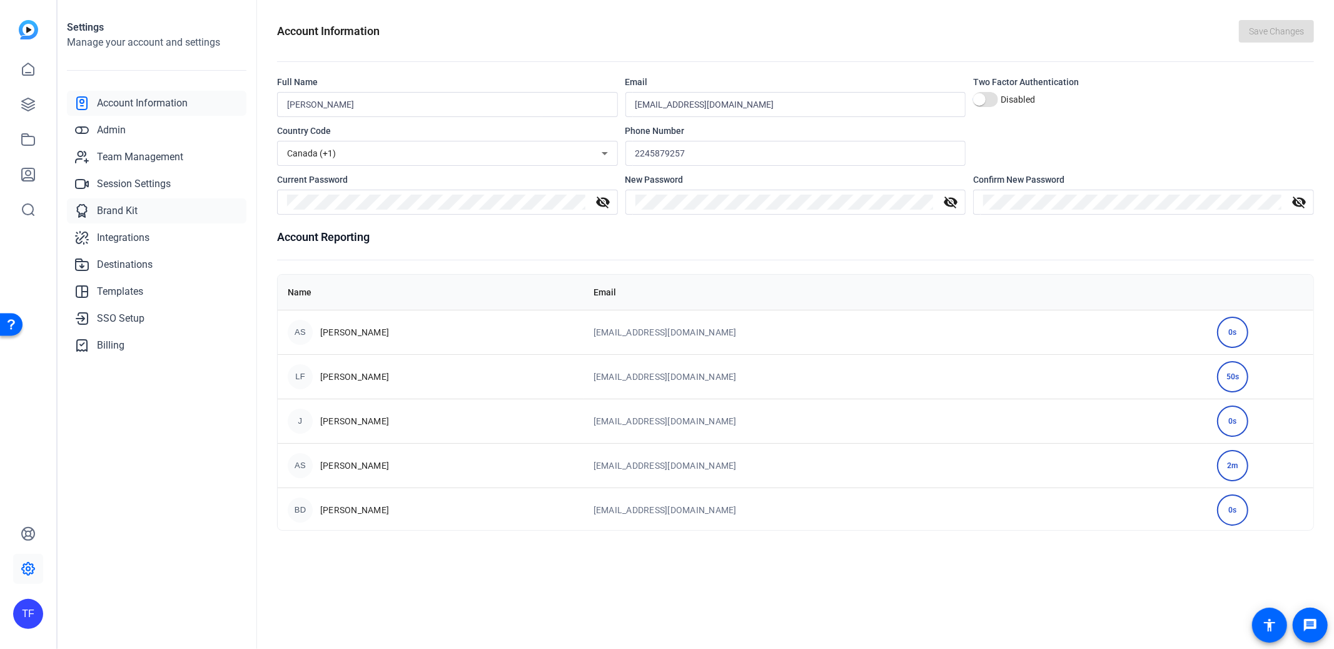
click at [113, 203] on span "Brand Kit" at bounding box center [117, 210] width 41 height 15
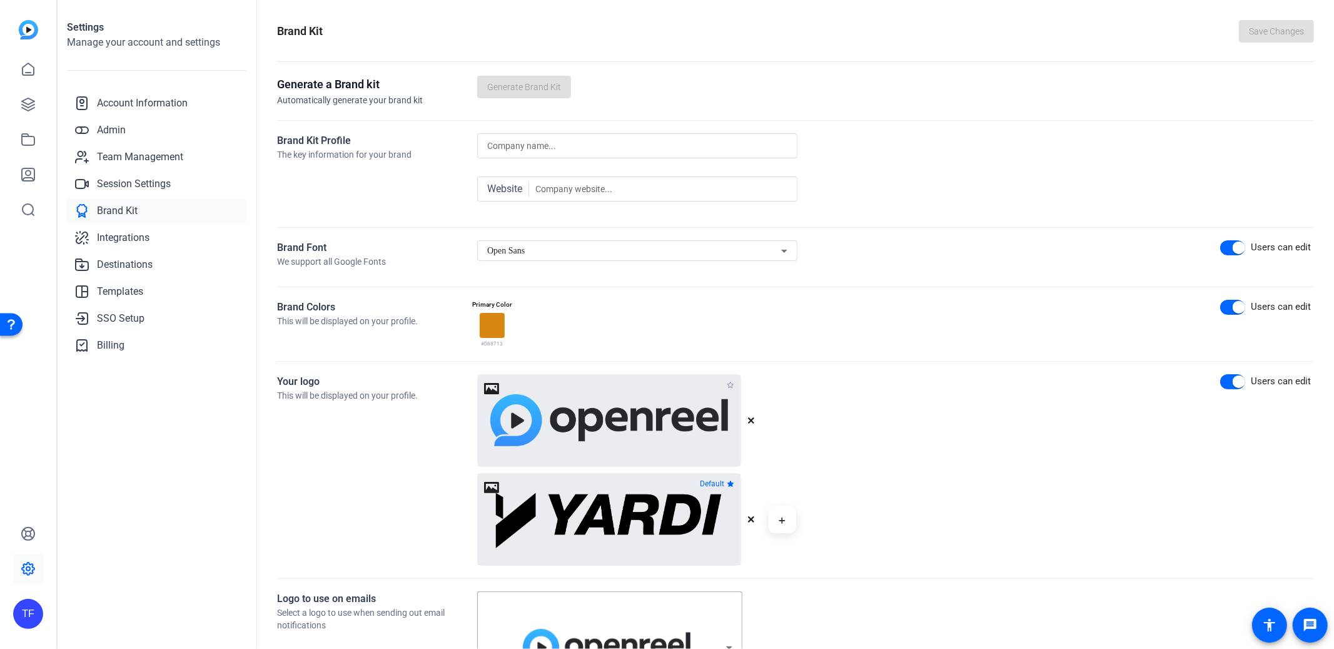
click at [540, 252] on div "Open Sans" at bounding box center [634, 250] width 294 height 15
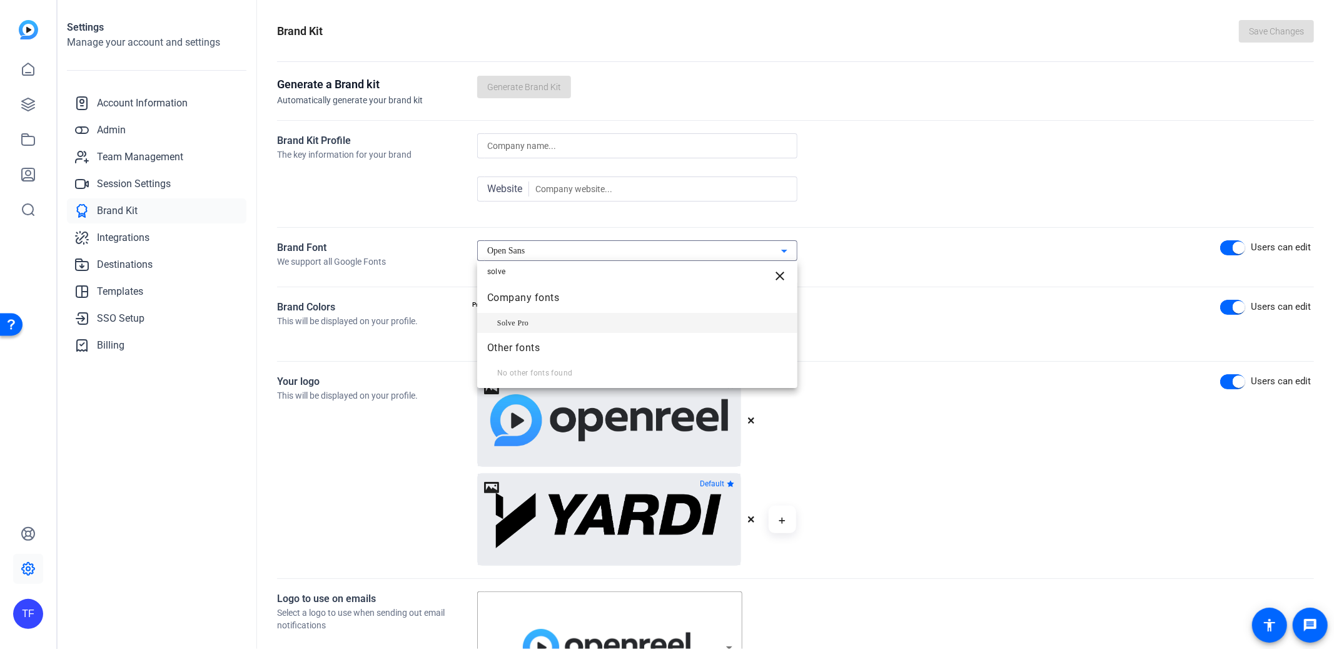
type input "solve"
click at [526, 330] on mat-option "Solve Pro" at bounding box center [637, 323] width 320 height 20
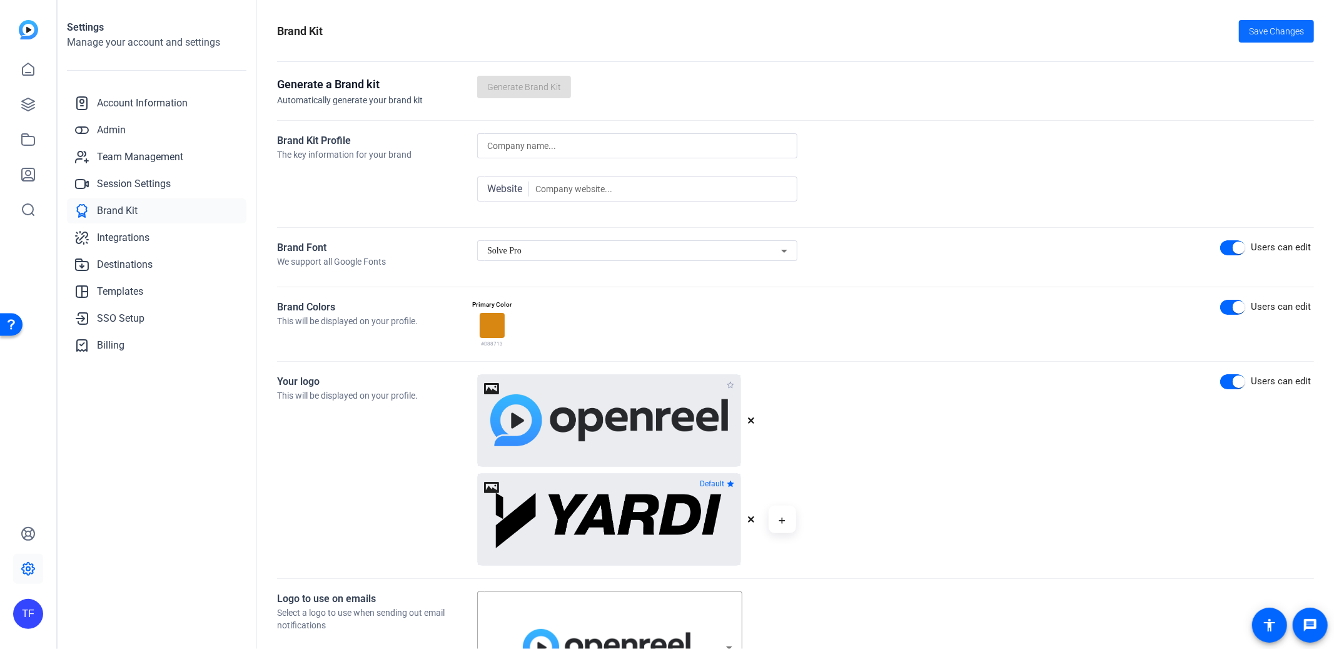
click at [1257, 26] on span "Save Changes" at bounding box center [1276, 31] width 55 height 13
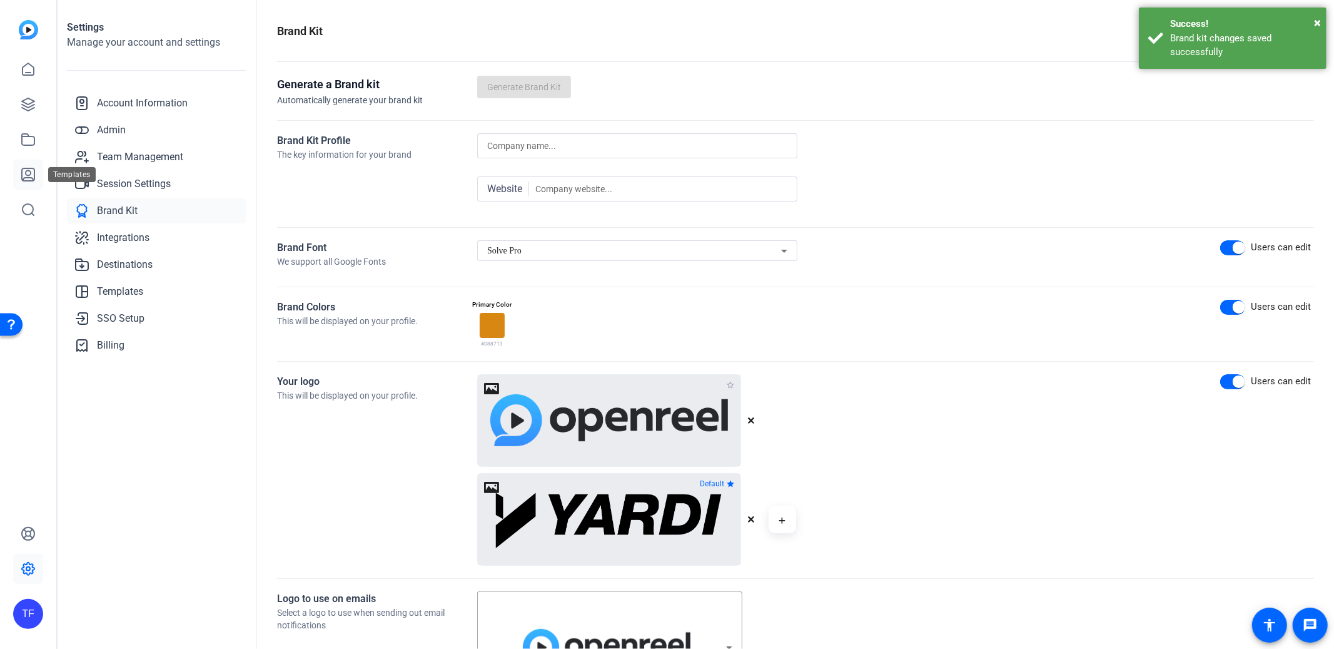
click at [29, 187] on link at bounding box center [28, 174] width 30 height 30
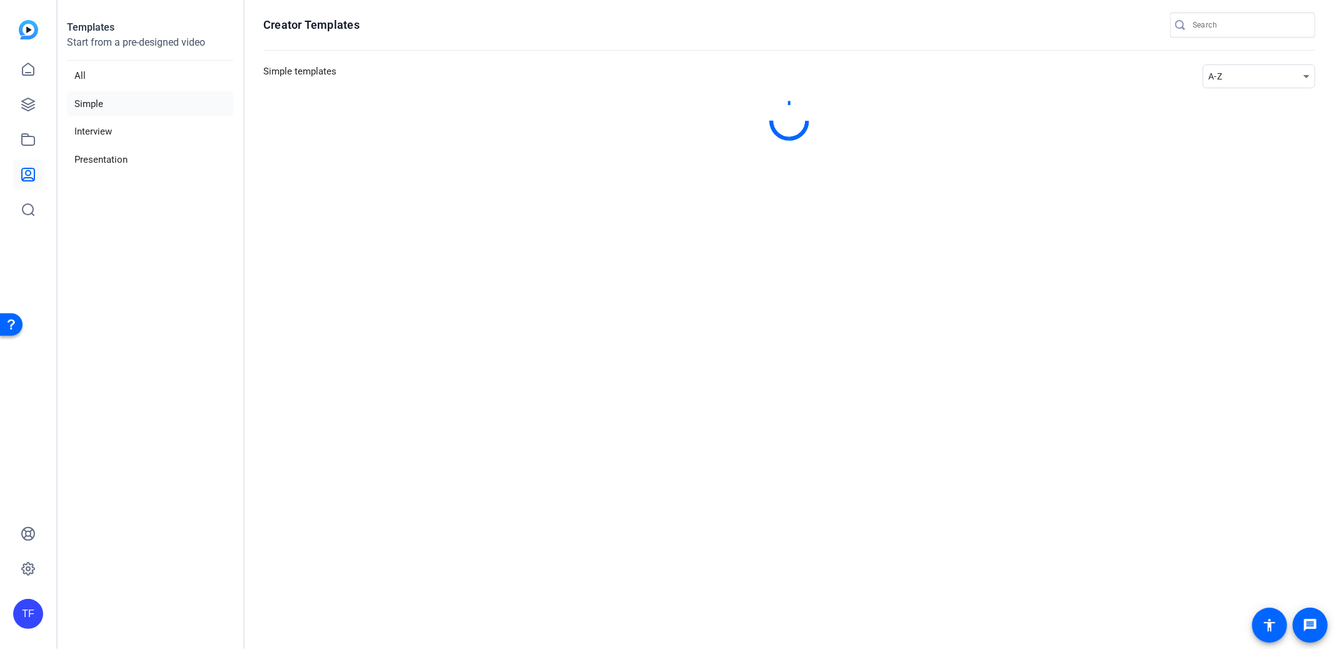
click at [1232, 79] on div "A-Z" at bounding box center [1255, 76] width 95 height 15
click at [1242, 108] on mat-option "Newest" at bounding box center [1264, 99] width 113 height 20
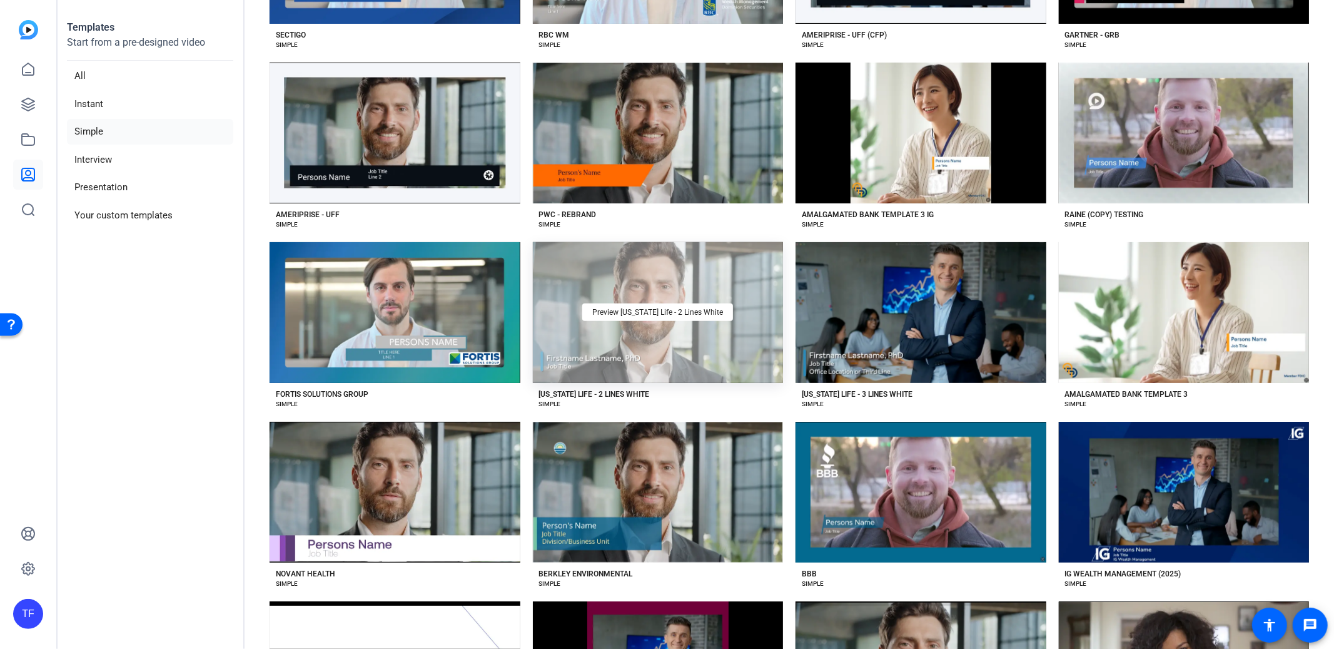
scroll to position [849, 0]
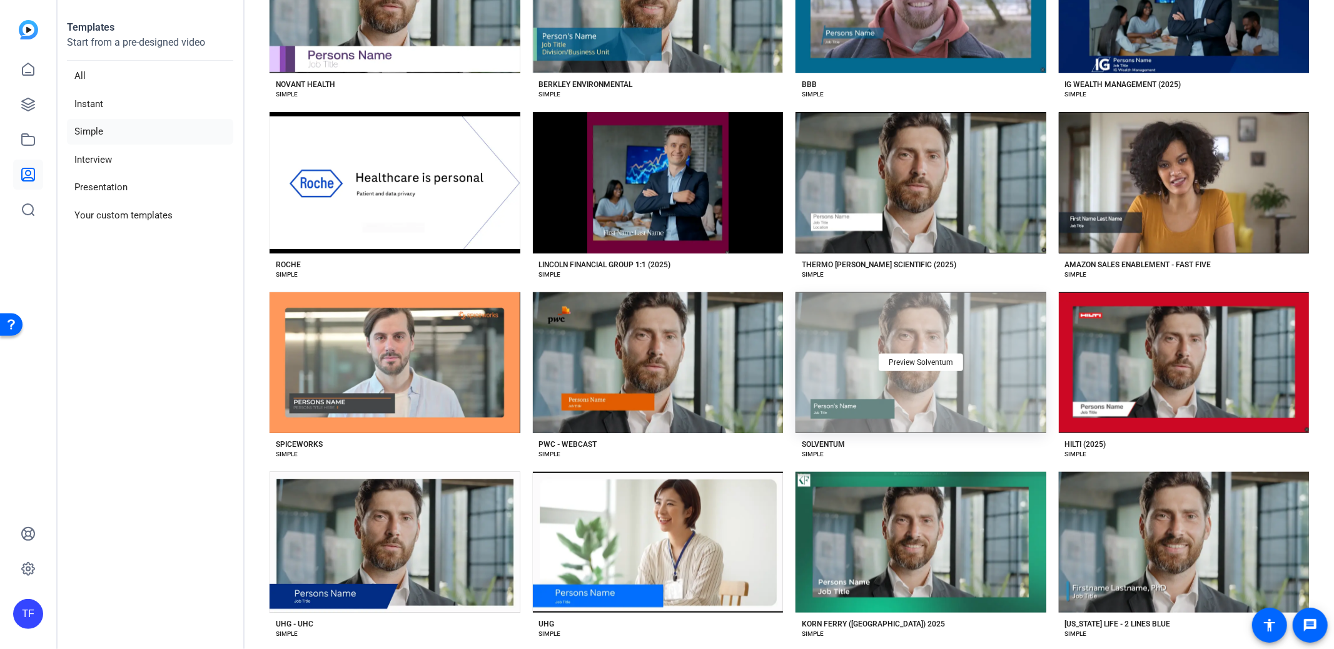
click at [856, 388] on div "Preview Solventum" at bounding box center [921, 362] width 251 height 141
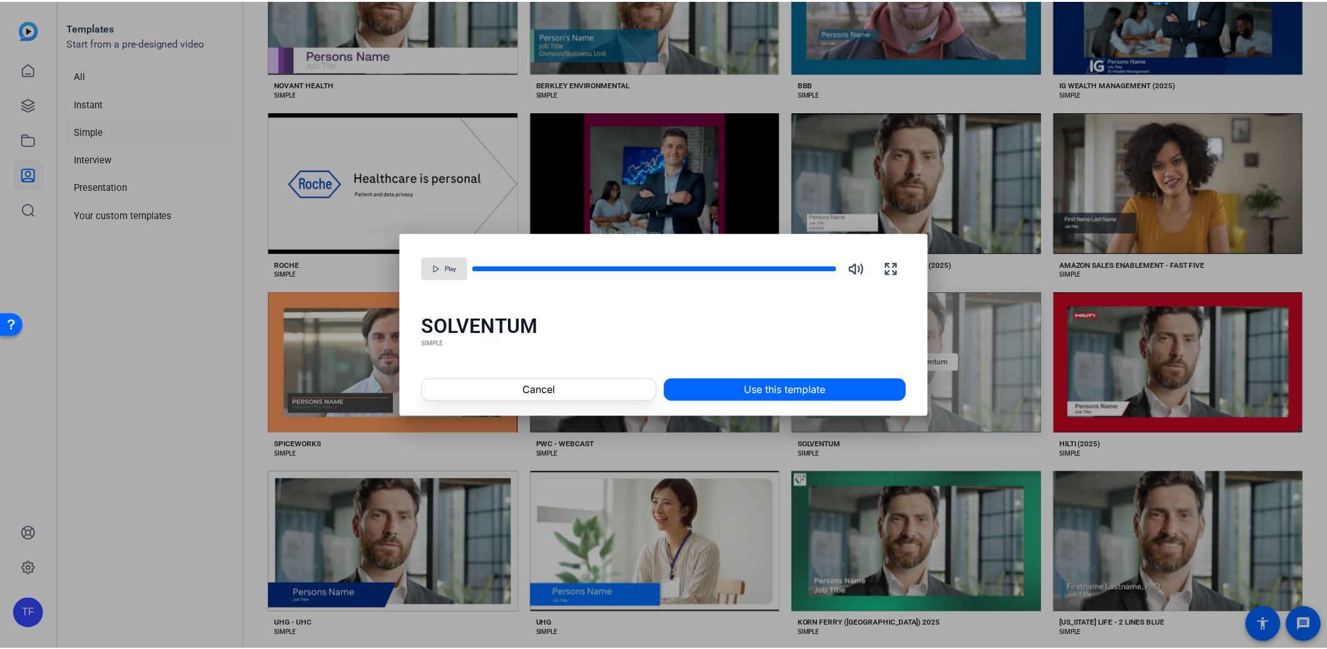
scroll to position [883, 0]
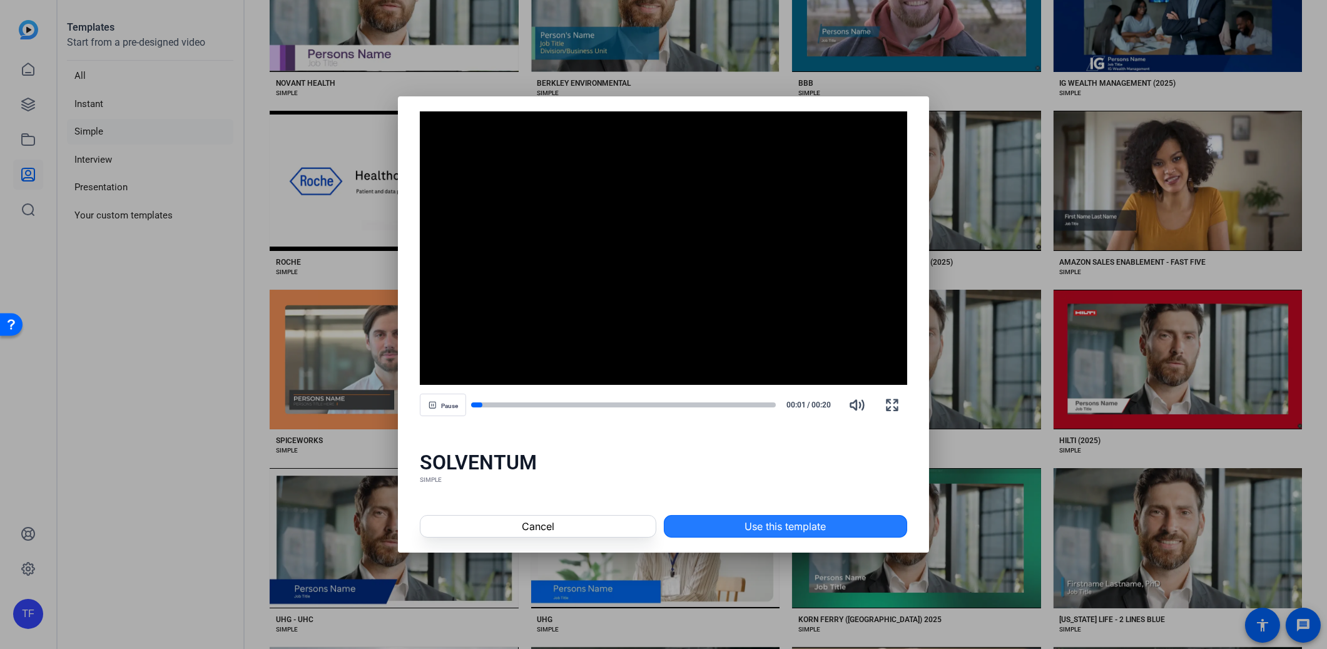
click at [769, 521] on span "Use this template" at bounding box center [784, 526] width 81 height 15
